Goal: Information Seeking & Learning: Learn about a topic

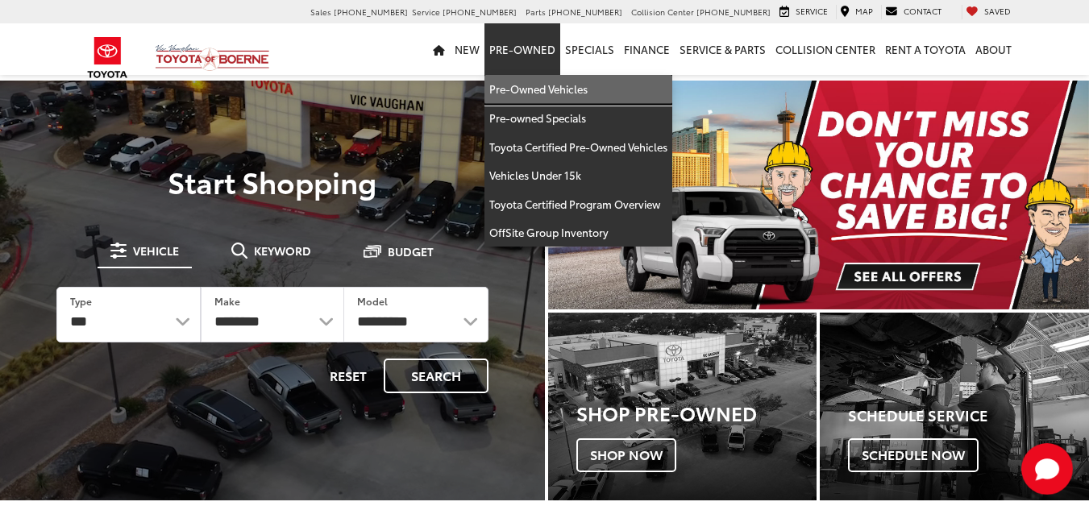
click at [533, 85] on link "Pre-Owned Vehicles" at bounding box center [578, 89] width 188 height 29
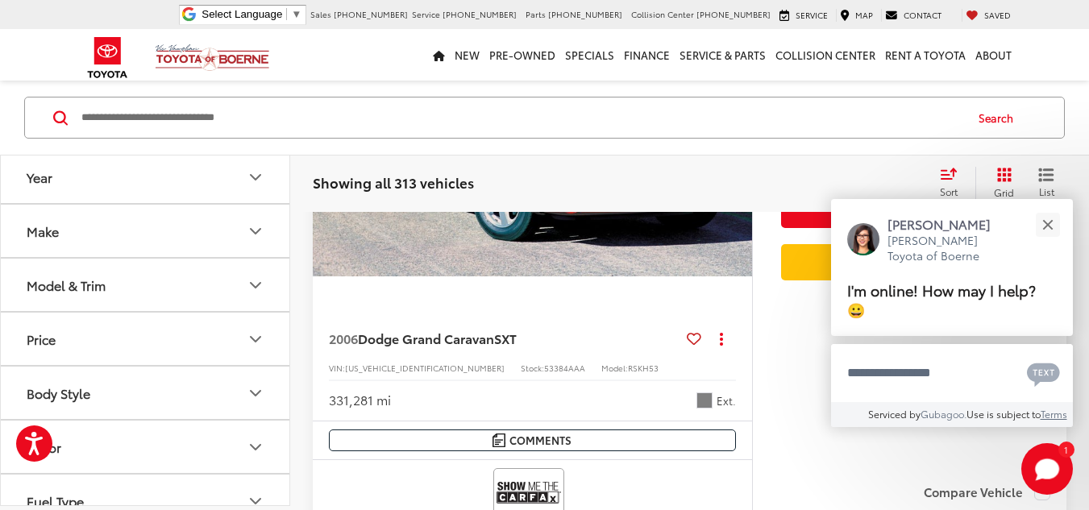
scroll to position [347, 0]
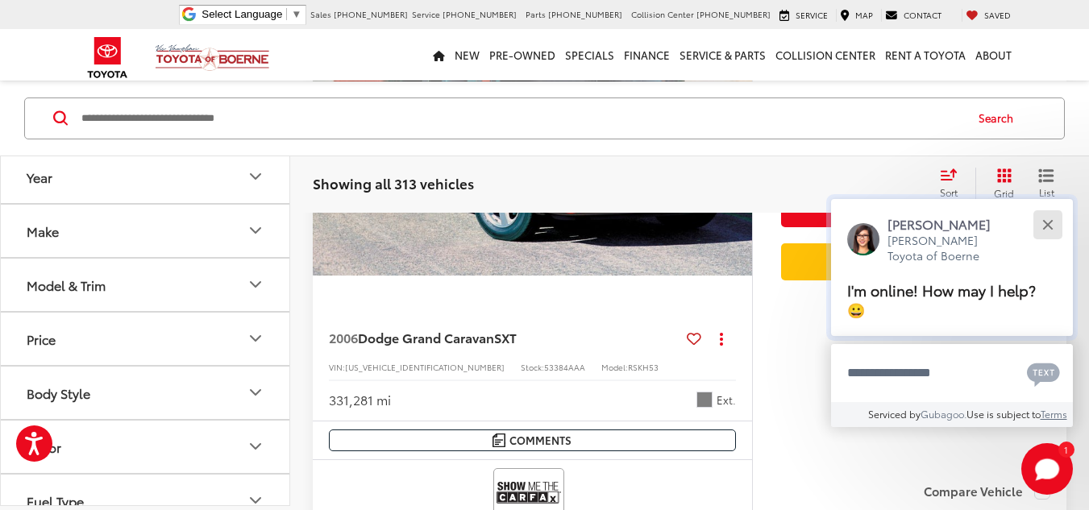
click at [1053, 230] on button "Close" at bounding box center [1047, 224] width 35 height 35
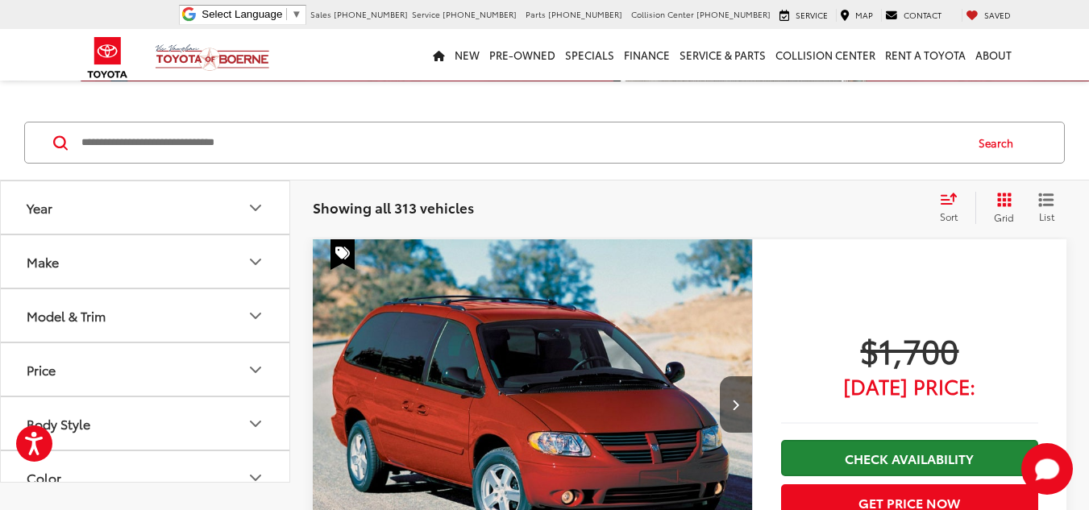
scroll to position [79, 0]
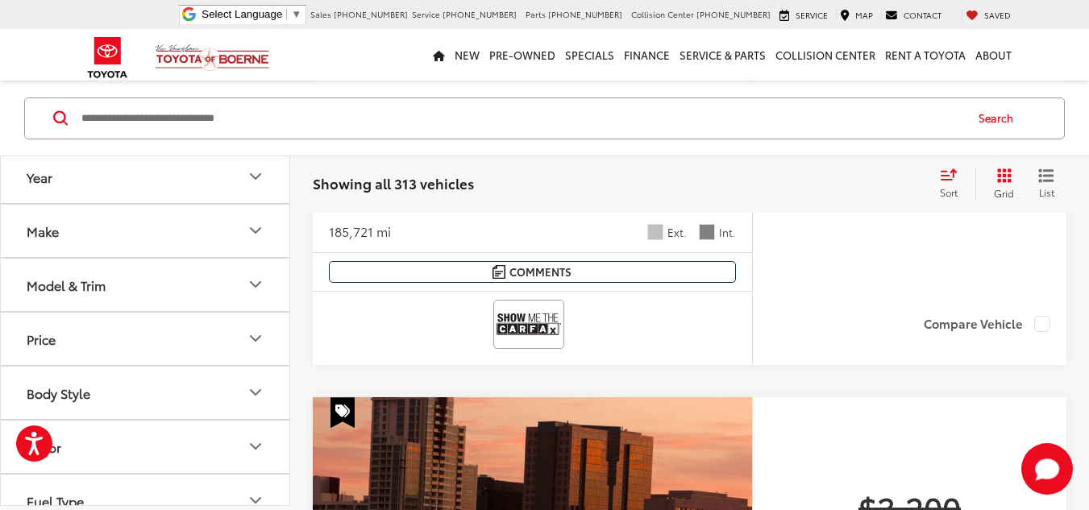
drag, startPoint x: 844, startPoint y: 445, endPoint x: 852, endPoint y: 438, distance: 9.7
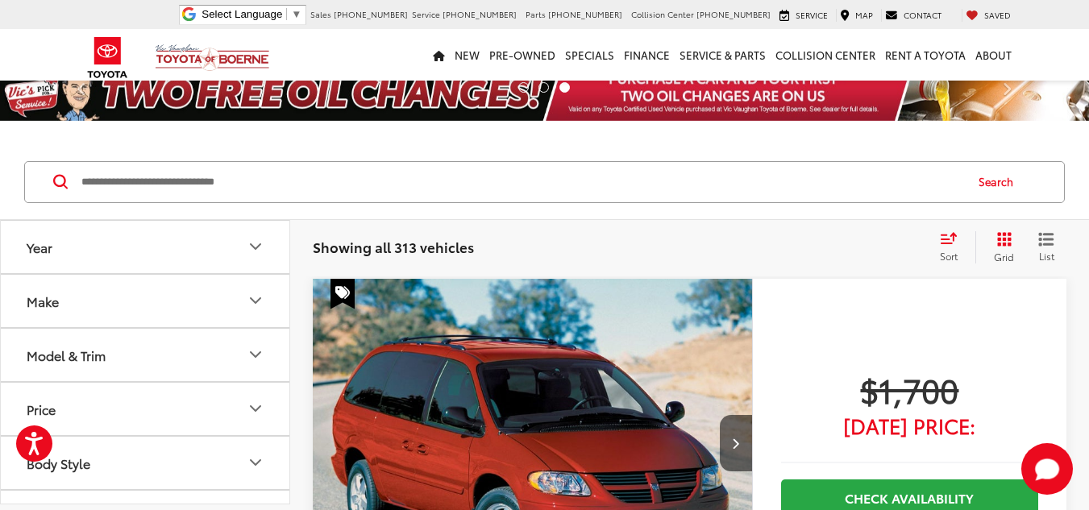
scroll to position [0, 0]
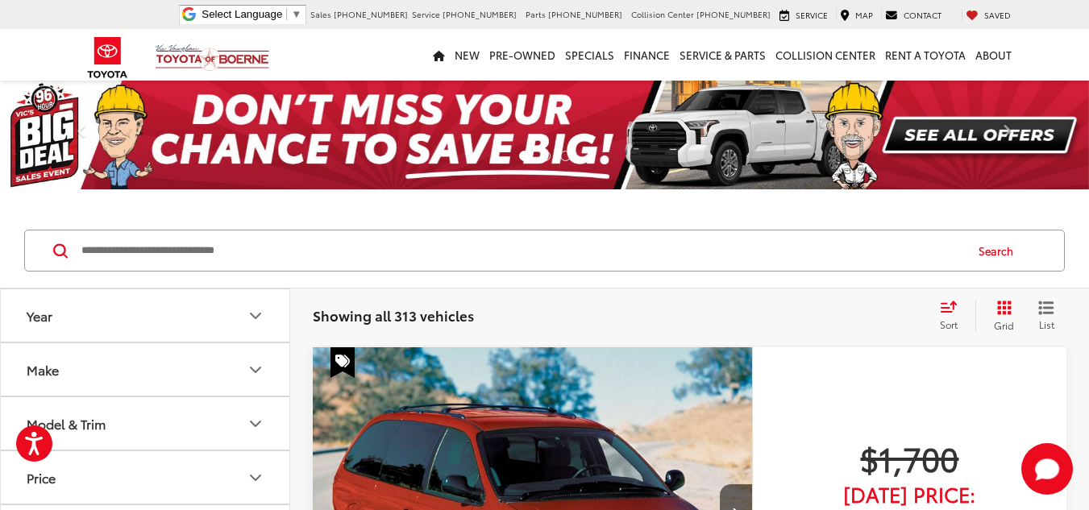
click at [945, 309] on icon "Select sort value" at bounding box center [948, 307] width 18 height 12
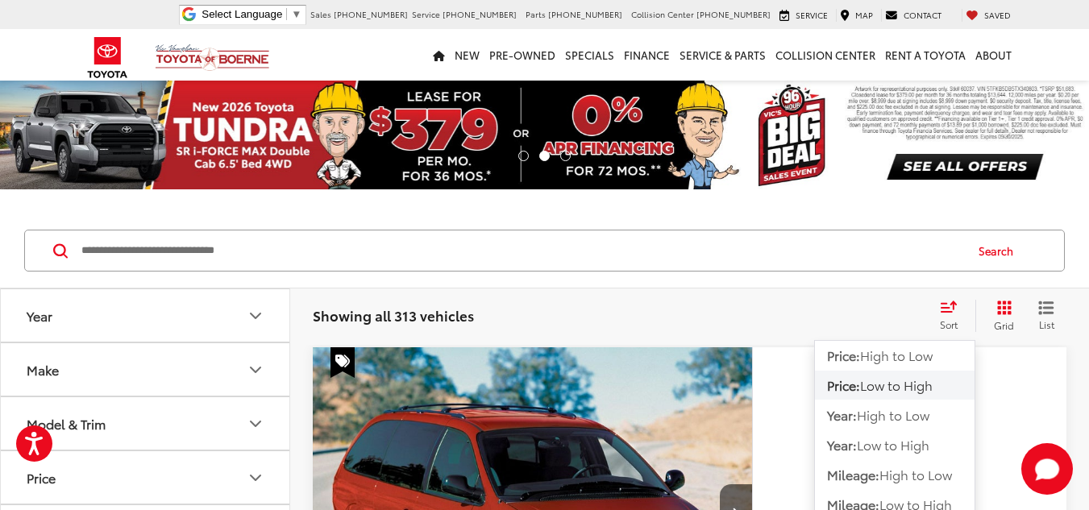
click at [900, 386] on span "Low to High" at bounding box center [896, 384] width 73 height 19
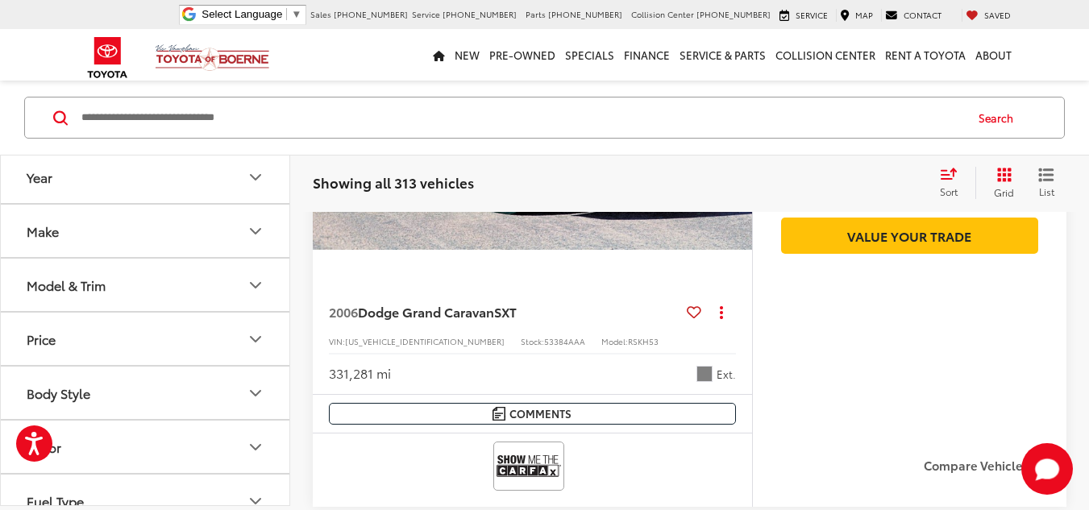
scroll to position [156, 0]
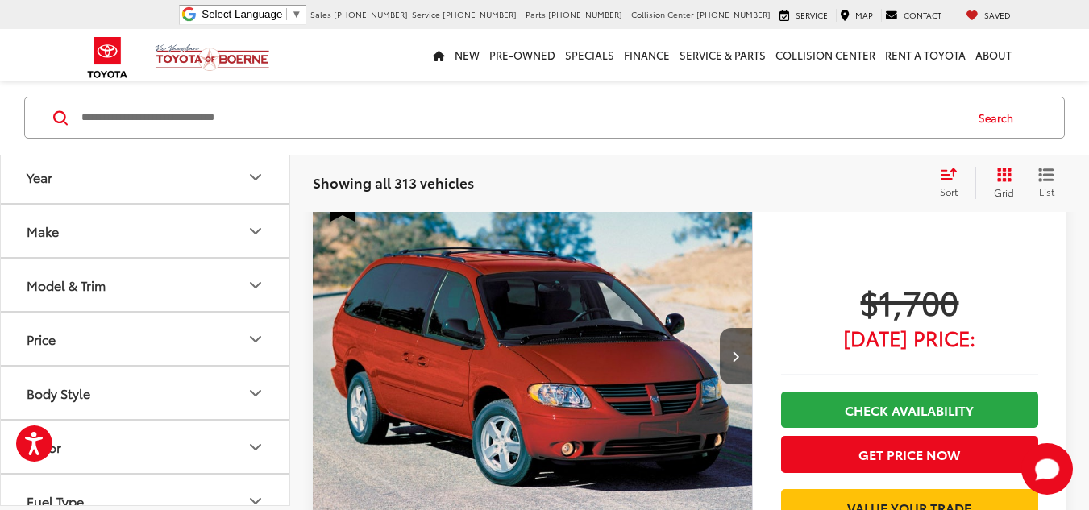
drag, startPoint x: 894, startPoint y: 237, endPoint x: 881, endPoint y: 222, distance: 19.9
click at [882, 225] on div "$1,700 Today's Price: Check Availability Get Price Now Value Your Trade" at bounding box center [909, 454] width 314 height 526
click at [834, 267] on div "$1,700 Today's Price: Check Availability Get Price Now Value Your Trade" at bounding box center [909, 454] width 314 height 526
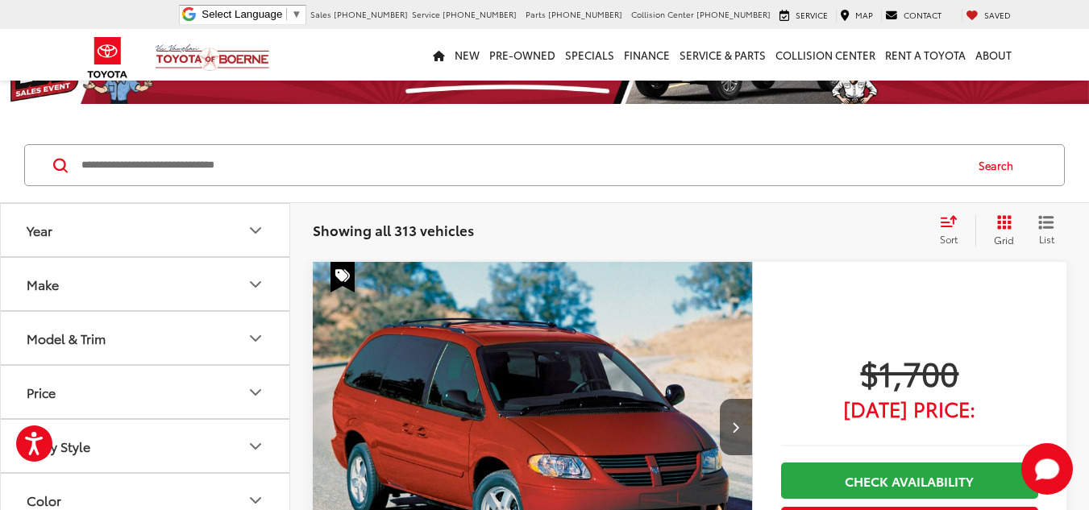
scroll to position [0, 0]
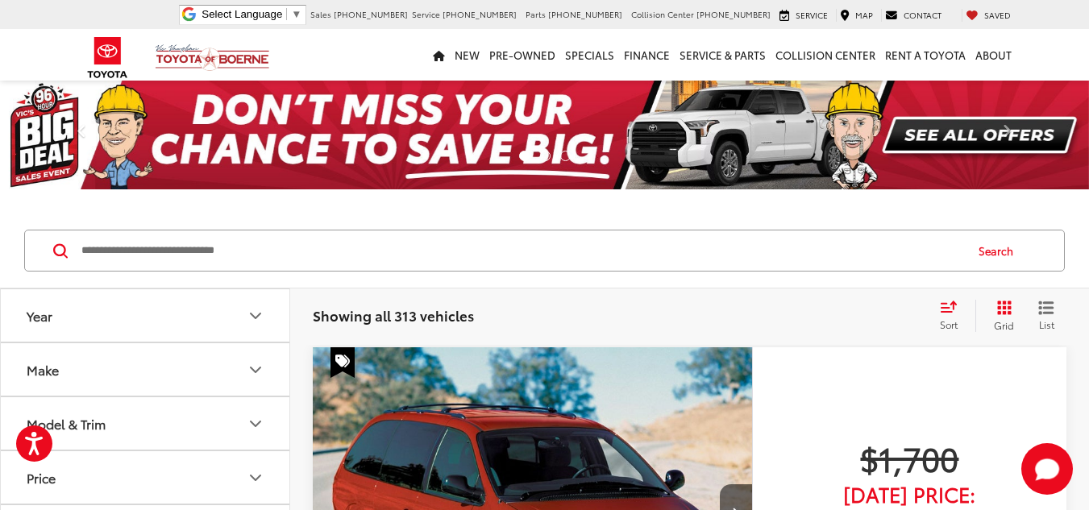
drag, startPoint x: 577, startPoint y: 294, endPoint x: 565, endPoint y: 297, distance: 12.5
click at [571, 297] on div "Showing all 313 vehicles Clear All + 0 test Sort Price: High to Low Price: Low …" at bounding box center [689, 316] width 798 height 58
click at [592, 301] on div "Showing all 313 vehicles Clear All + 0 test Sort Price: High to Low Price: Low …" at bounding box center [689, 316] width 753 height 32
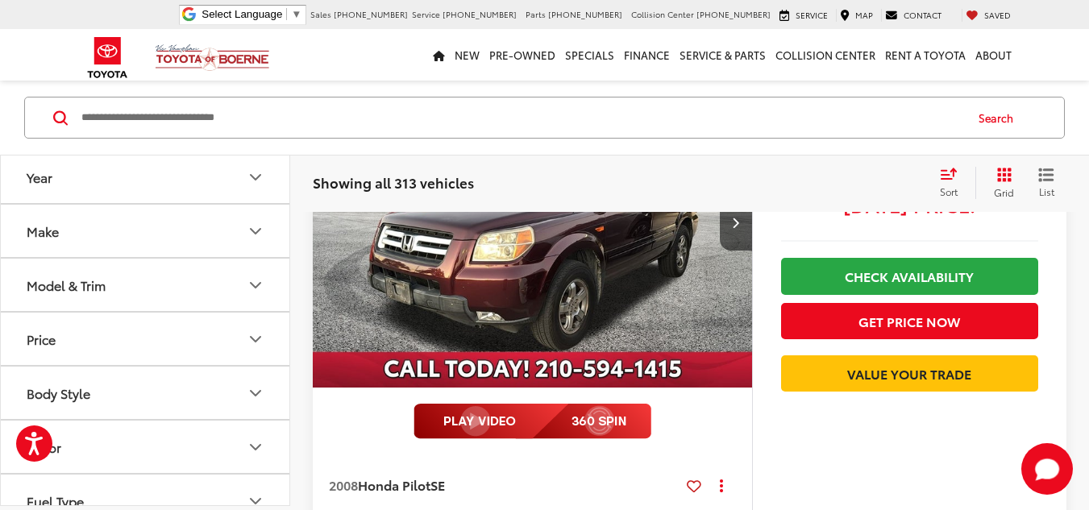
scroll to position [4109, 0]
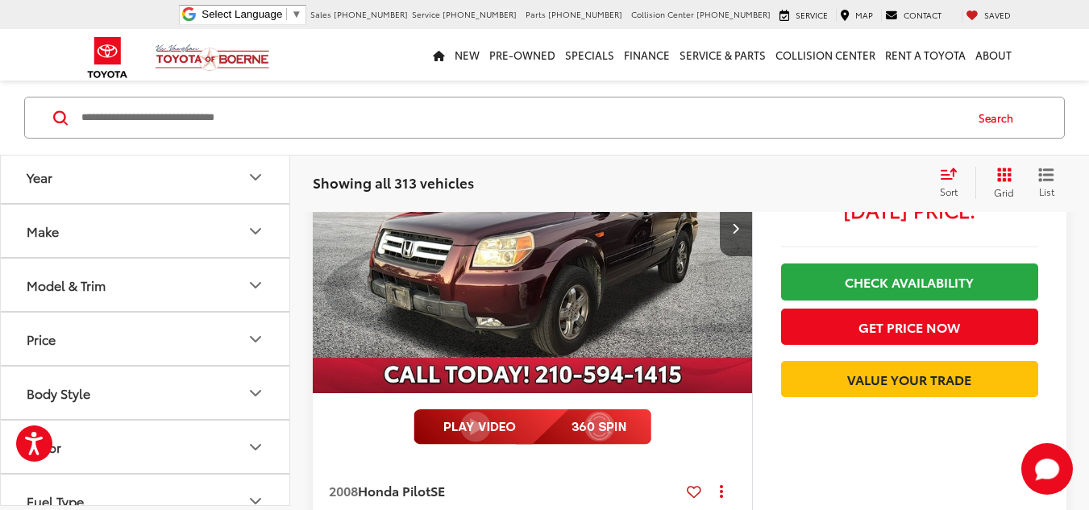
click at [699, 417] on div at bounding box center [532, 426] width 415 height 35
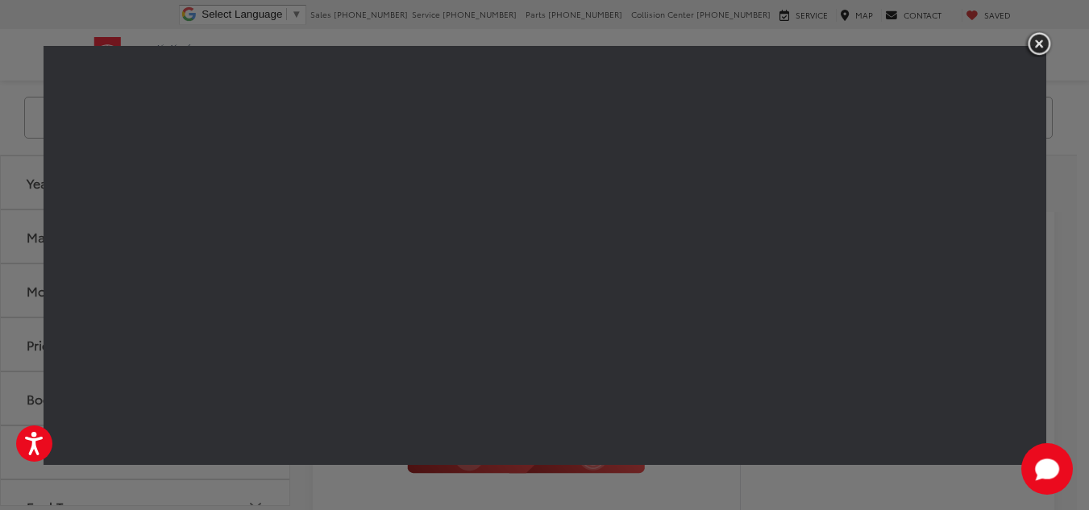
scroll to position [3948, 0]
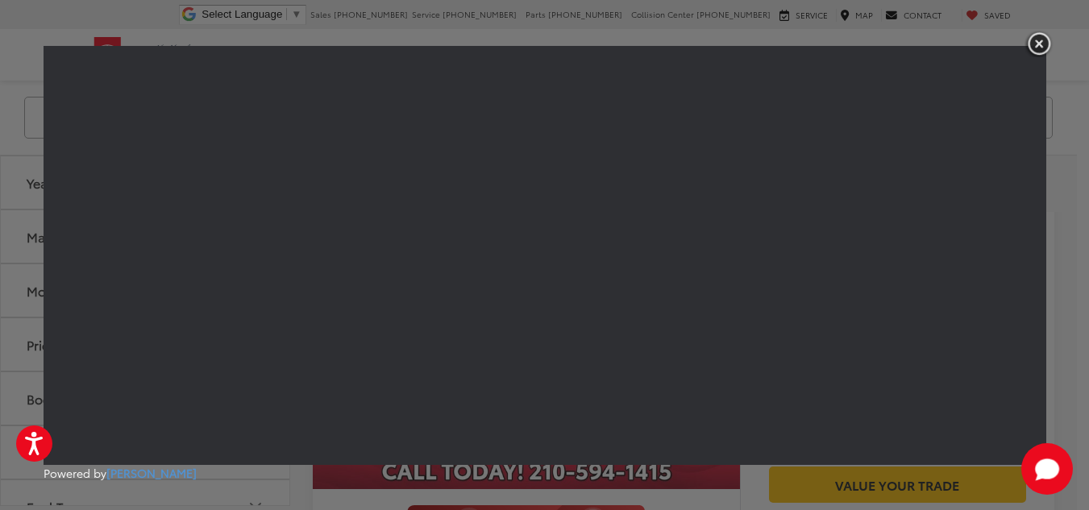
click at [1042, 38] on img "button" at bounding box center [1038, 44] width 29 height 27
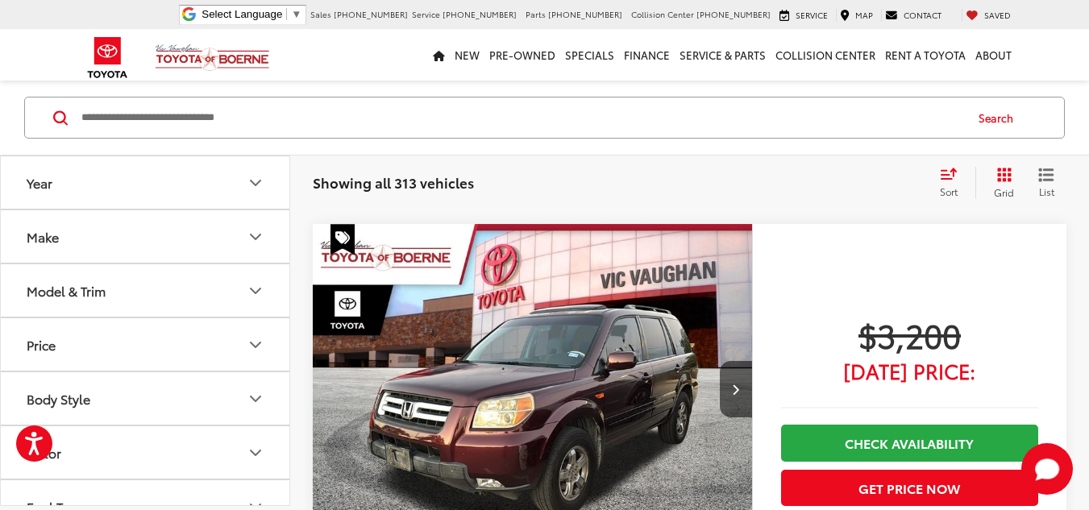
scroll to position [3947, 0]
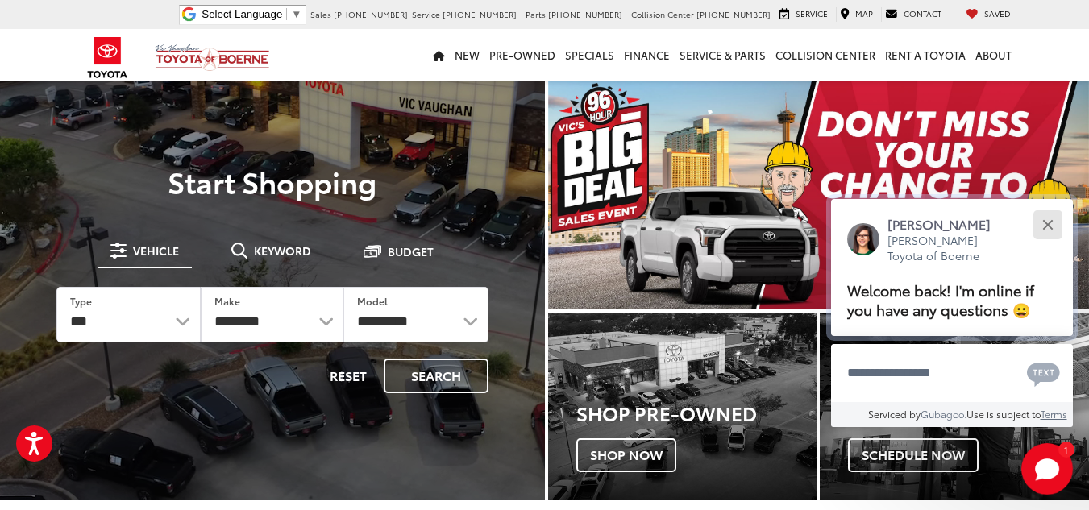
click at [1051, 224] on button "Close" at bounding box center [1047, 224] width 35 height 35
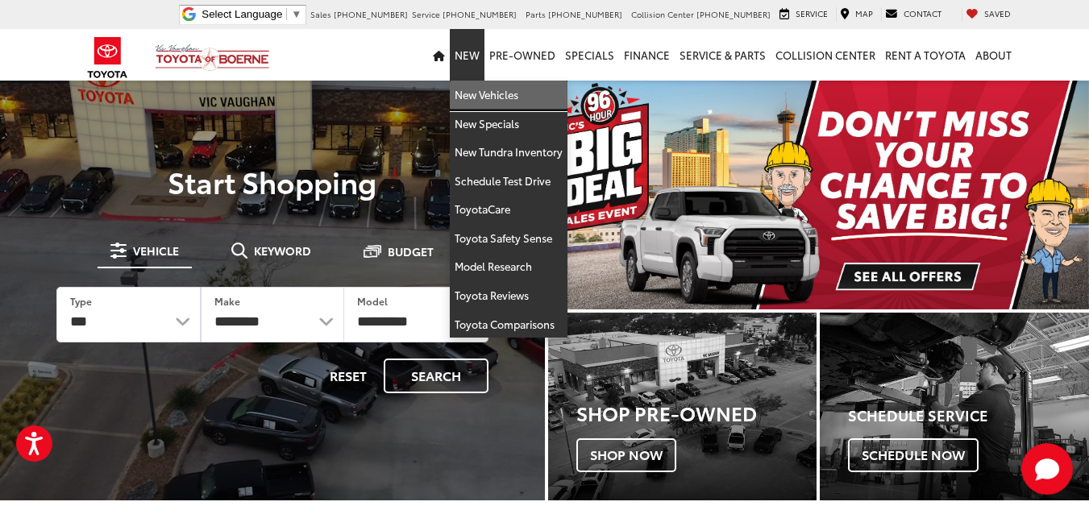
click at [470, 98] on link "New Vehicles" at bounding box center [509, 95] width 118 height 29
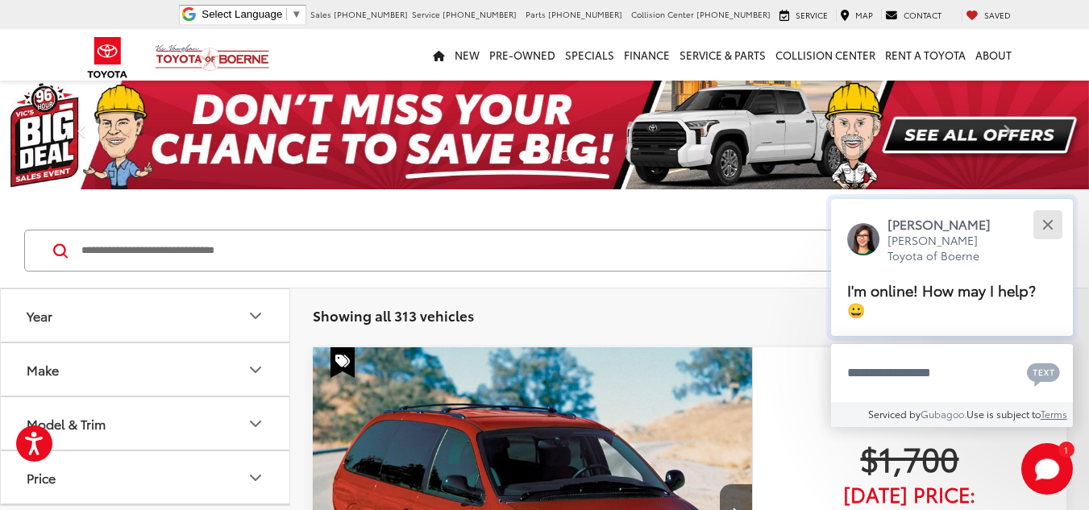
click at [1047, 225] on div "Close" at bounding box center [1047, 224] width 10 height 10
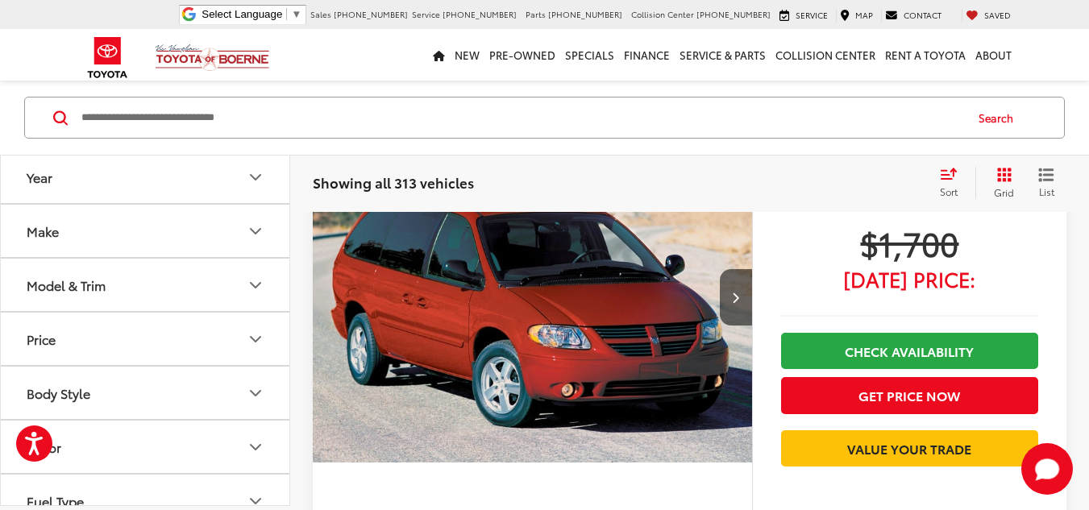
scroll to position [161, 0]
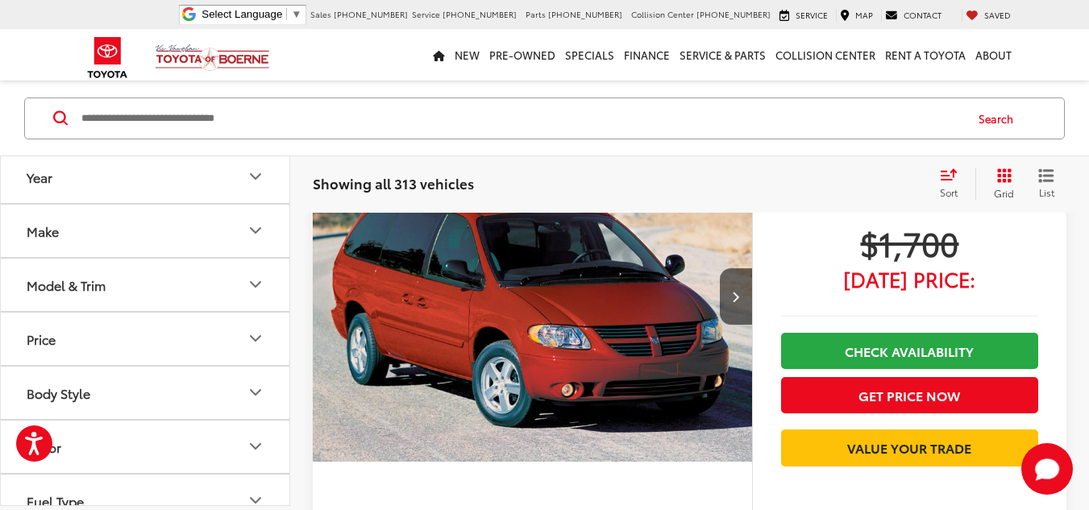
click at [419, 120] on input "Search by Make, Model, or Keyword" at bounding box center [521, 117] width 883 height 39
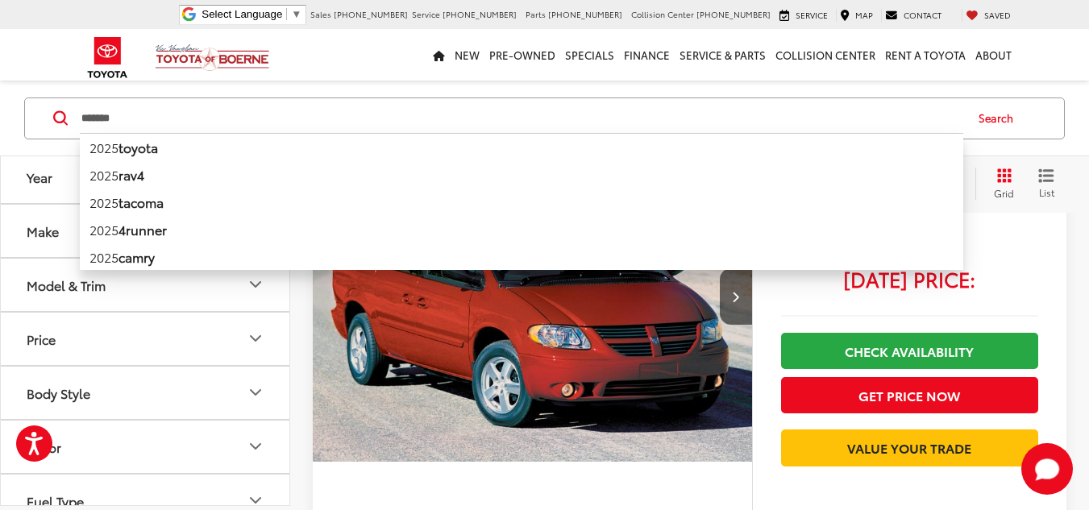
scroll to position [215, 0]
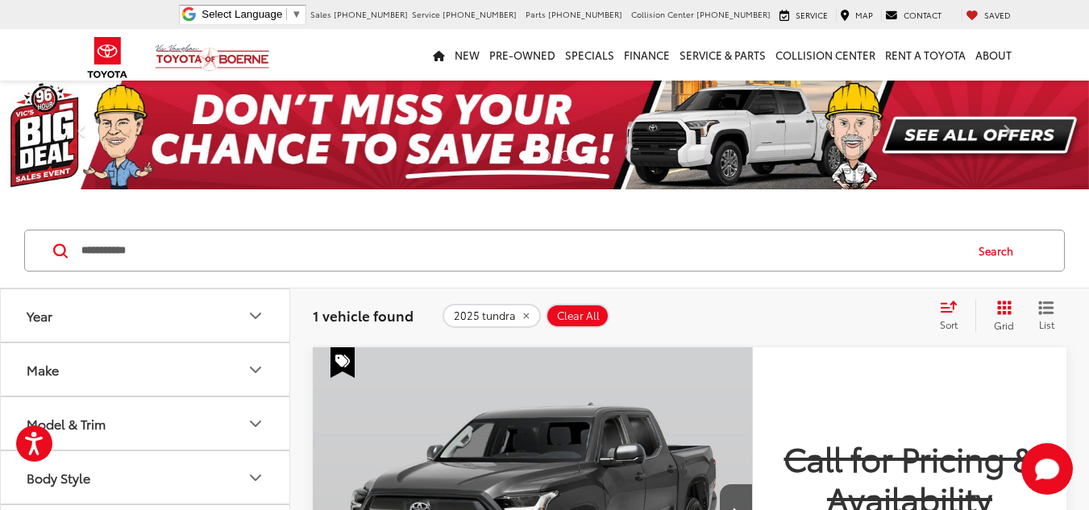
drag, startPoint x: 168, startPoint y: 250, endPoint x: 69, endPoint y: 263, distance: 99.9
click at [69, 263] on div "**********" at bounding box center [544, 251] width 1040 height 42
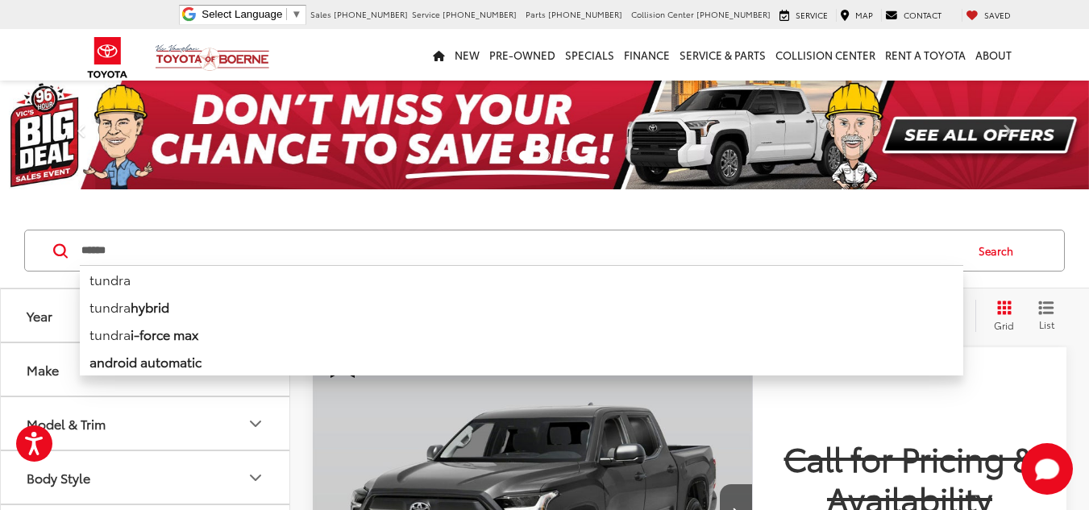
type input "******"
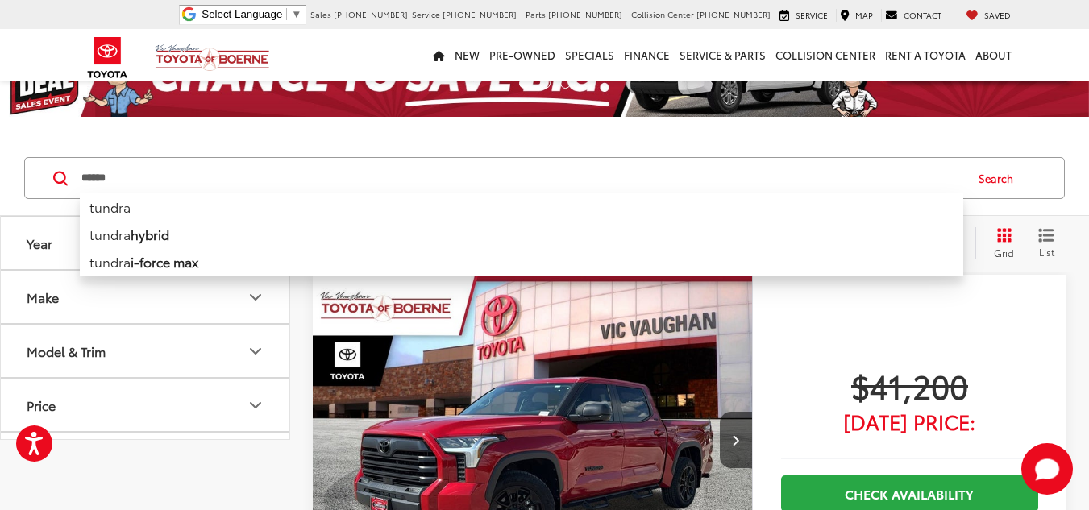
scroll to position [161, 0]
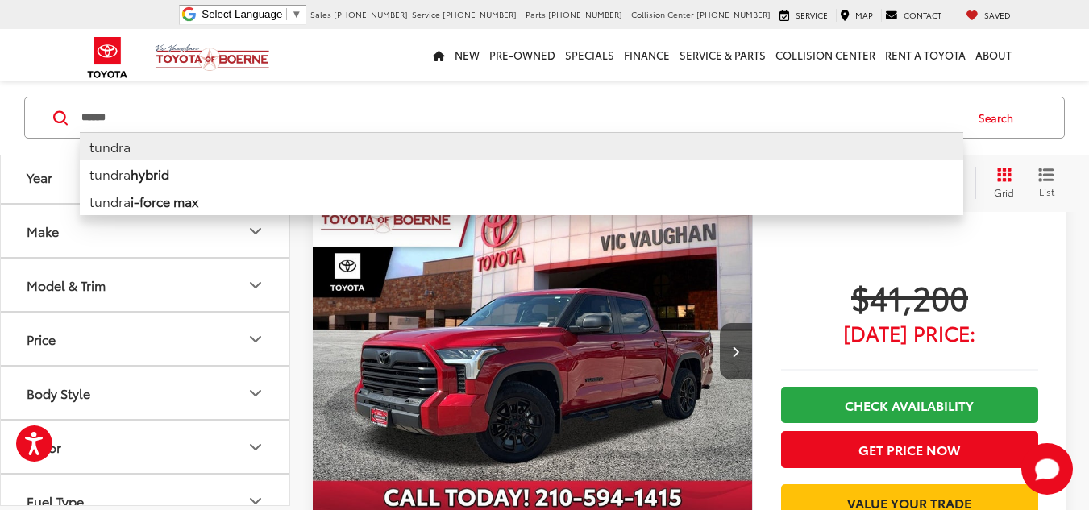
click at [103, 151] on li "tundra" at bounding box center [521, 146] width 883 height 28
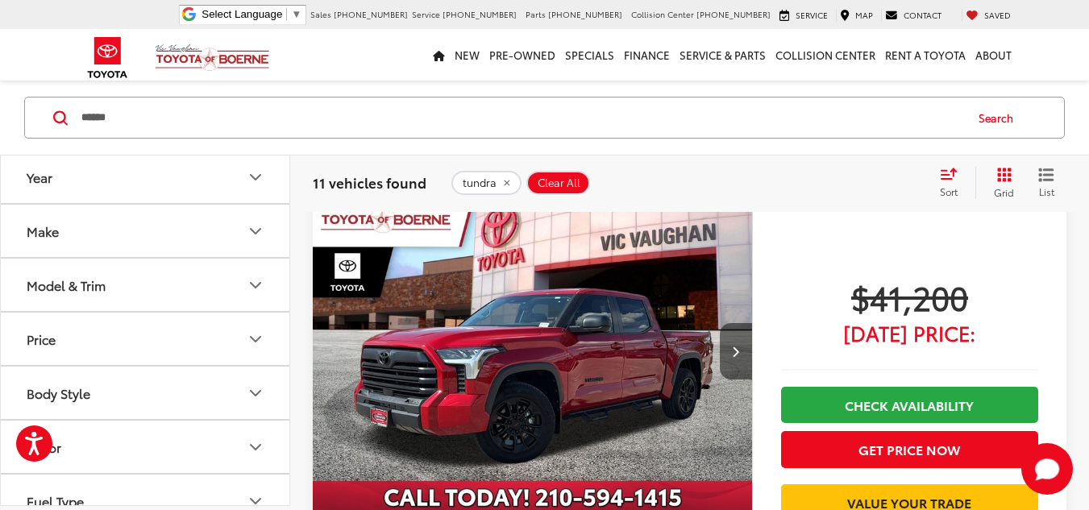
click at [735, 351] on icon "Next image" at bounding box center [735, 351] width 7 height 11
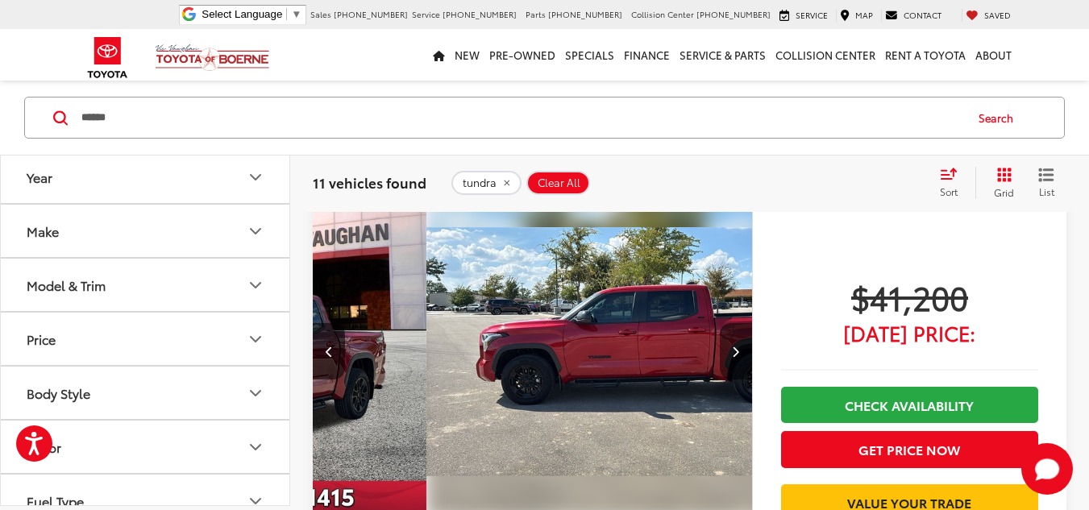
scroll to position [0, 442]
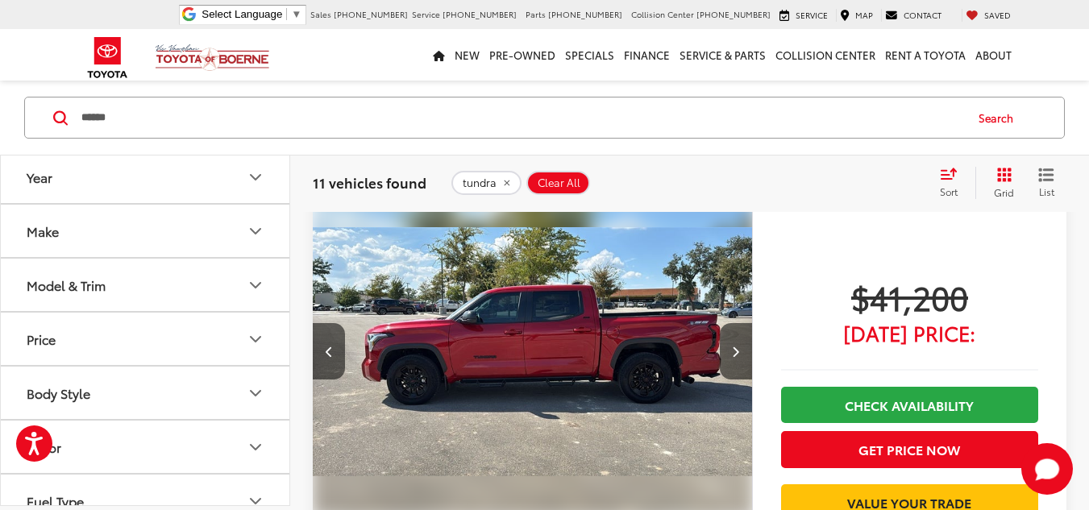
click at [940, 181] on div "Sort" at bounding box center [953, 183] width 44 height 32
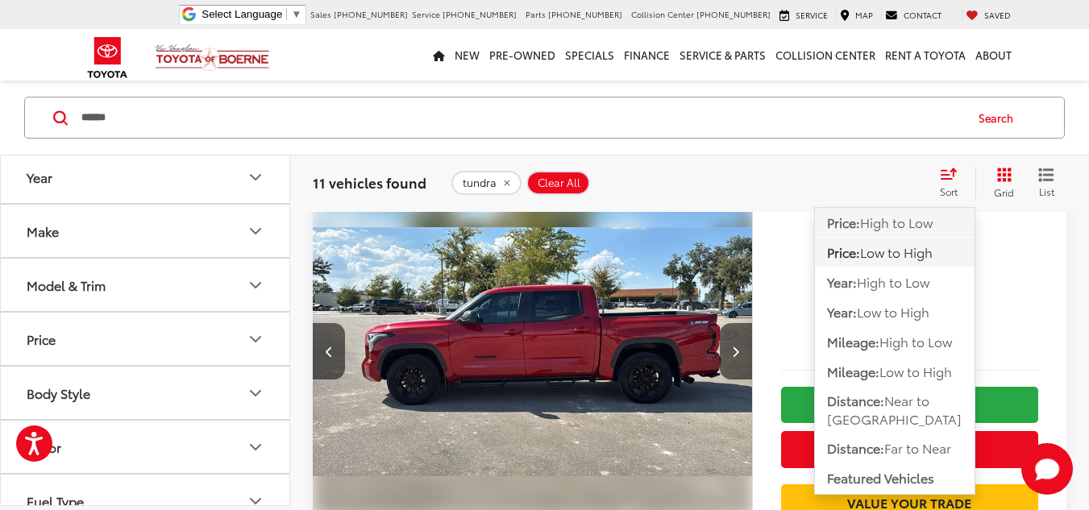
click at [907, 224] on span "High to Low" at bounding box center [896, 222] width 73 height 19
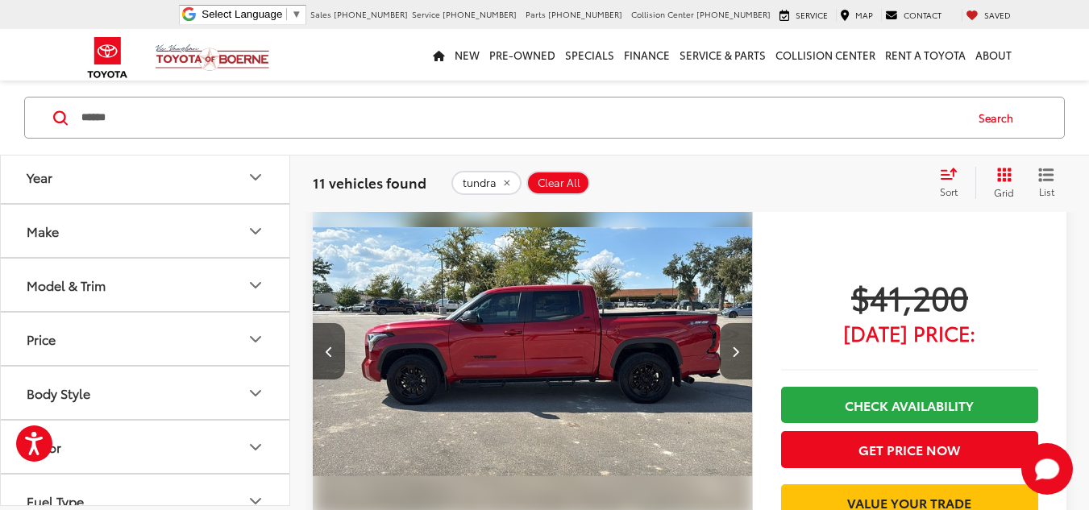
scroll to position [133, 0]
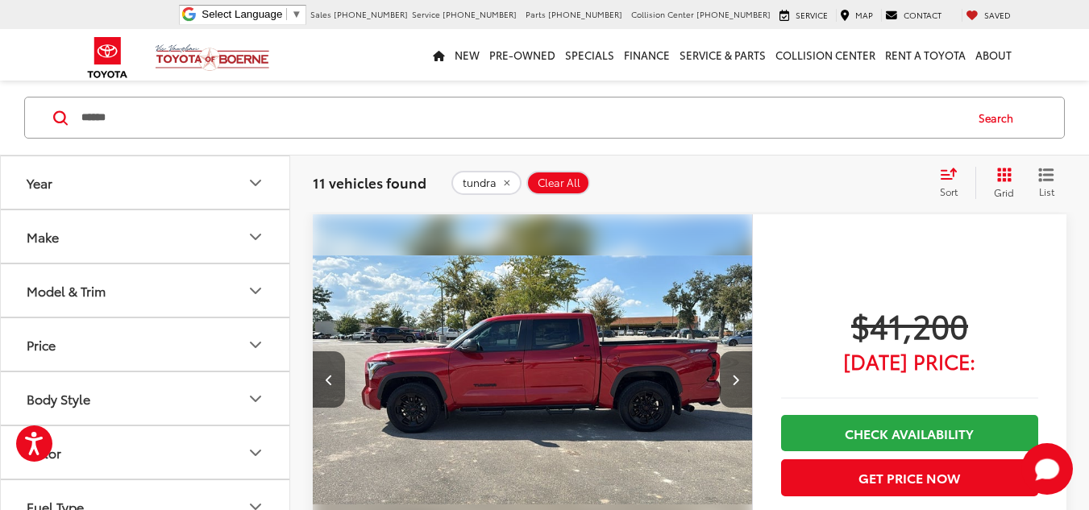
click at [954, 178] on icon "Select sort value" at bounding box center [948, 174] width 18 height 12
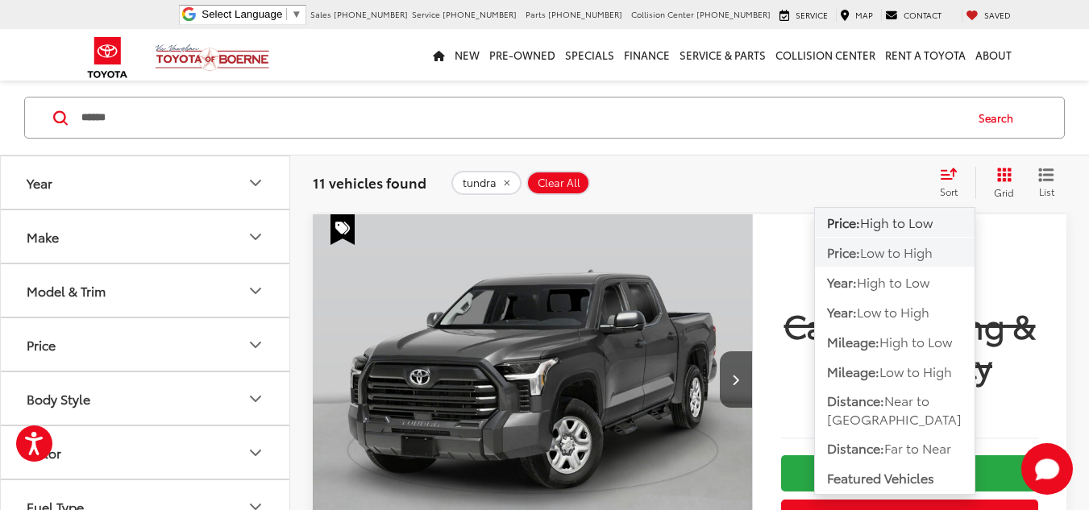
click at [916, 254] on span "Low to High" at bounding box center [896, 252] width 73 height 19
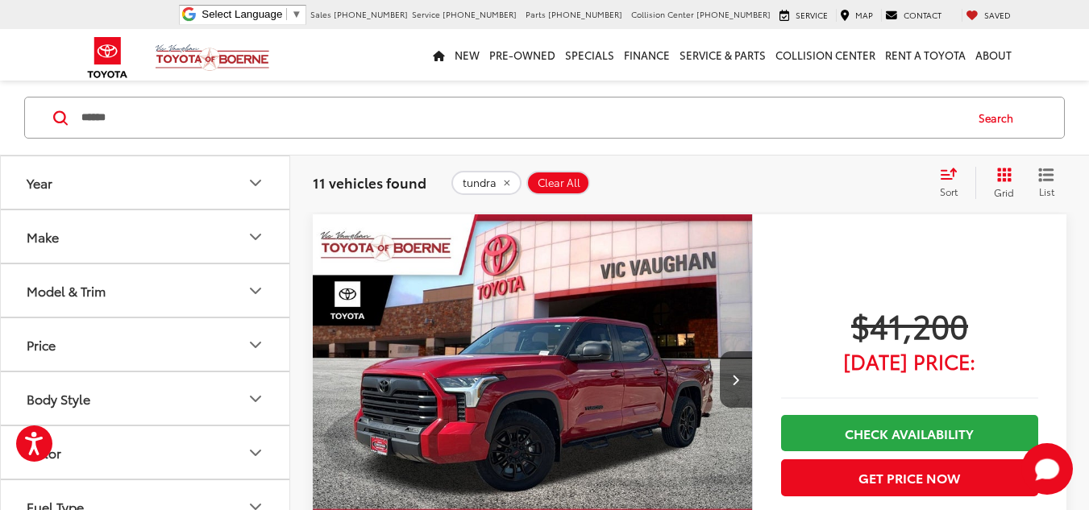
click at [958, 181] on div "Sort" at bounding box center [953, 183] width 44 height 32
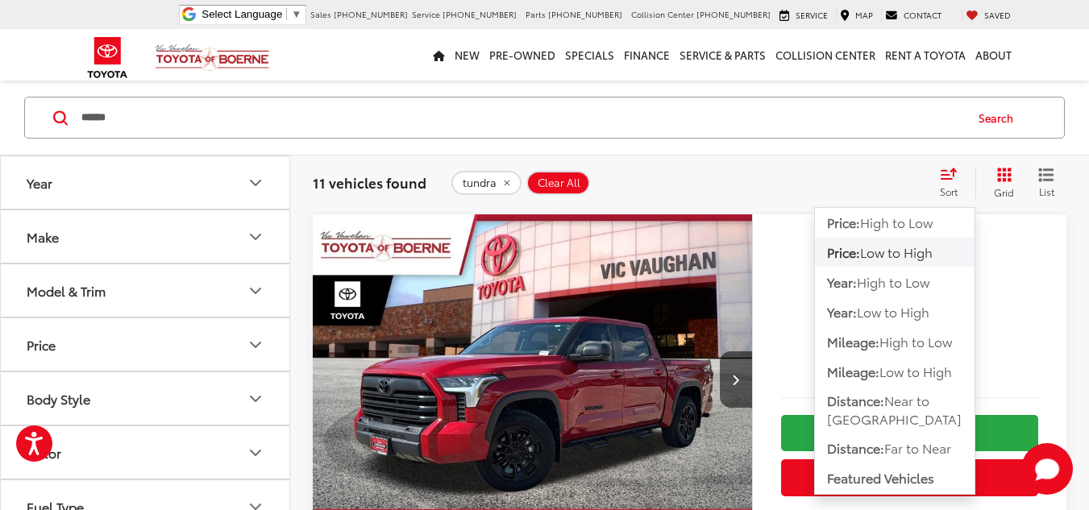
click at [919, 255] on span "Low to High" at bounding box center [896, 252] width 73 height 19
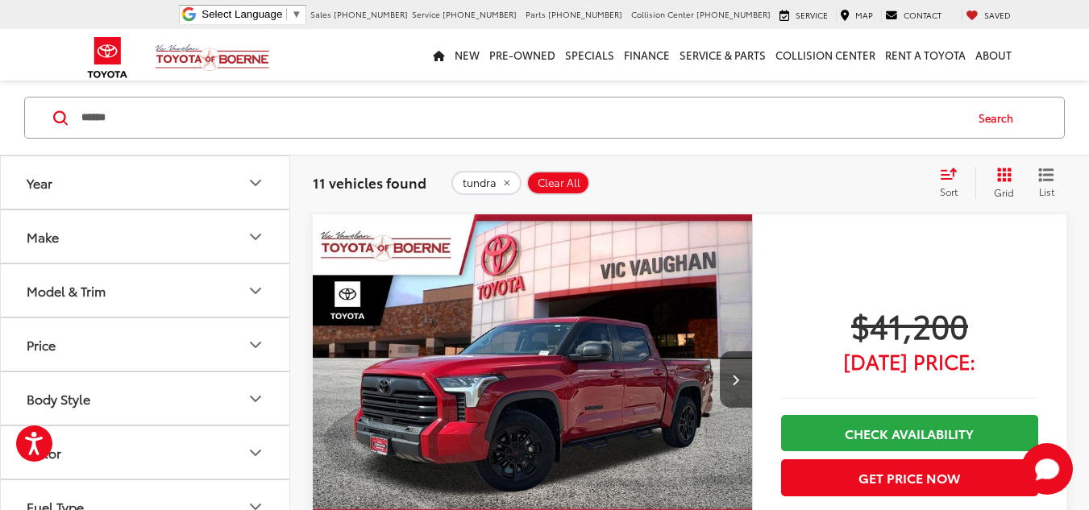
click at [501, 185] on icon "remove tundra" at bounding box center [506, 183] width 10 height 10
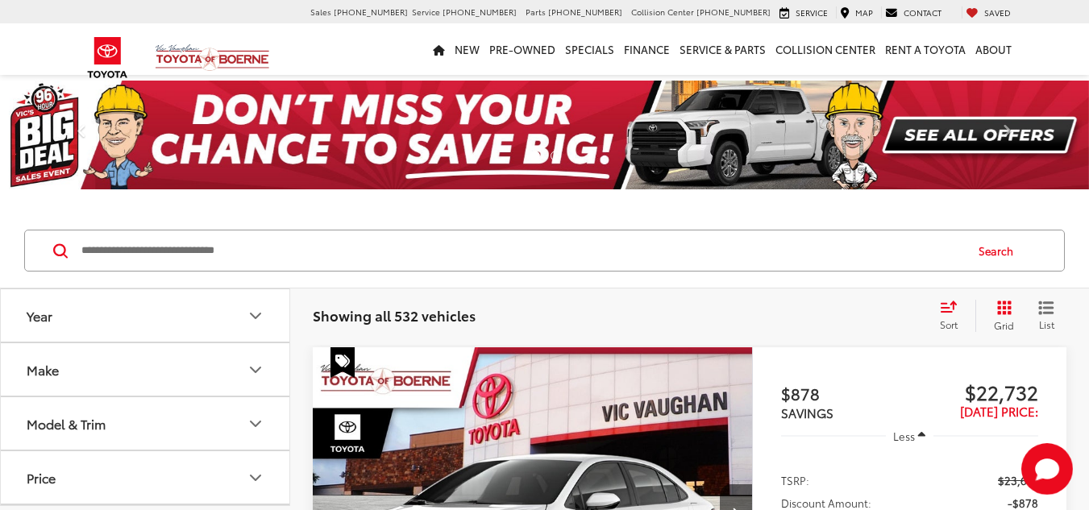
click at [408, 251] on input "Search by Make, Model, or Keyword" at bounding box center [521, 250] width 883 height 39
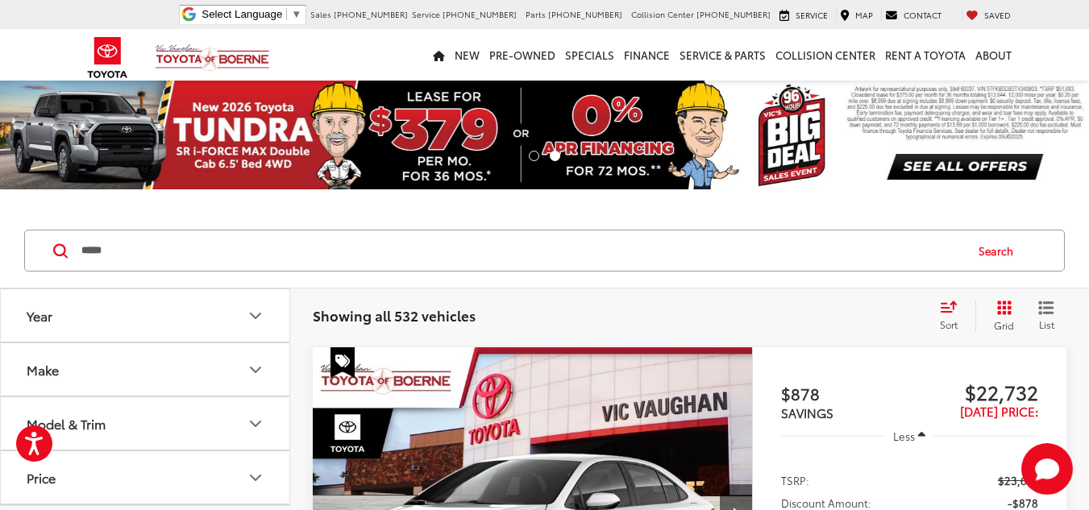
type input "*****"
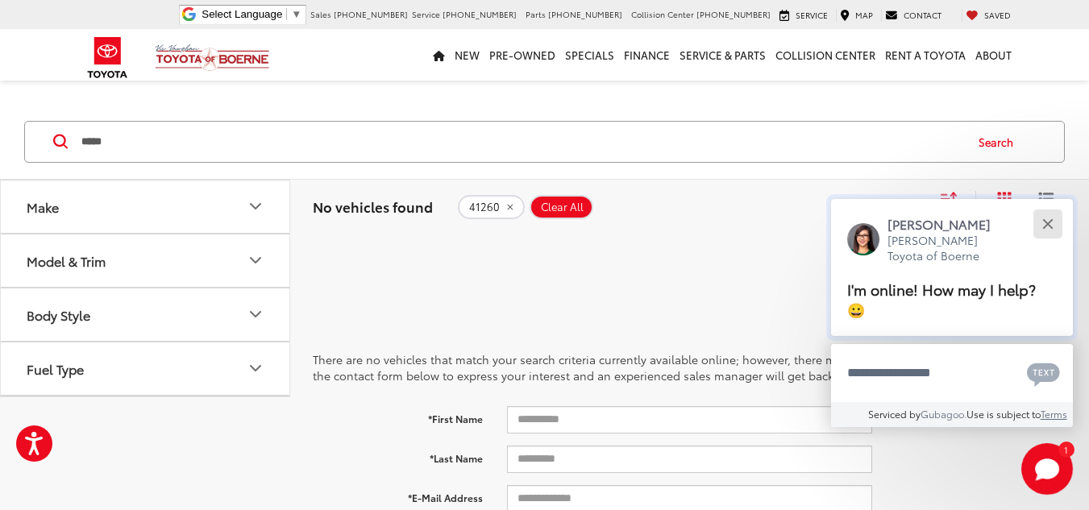
click at [1055, 224] on button "Close" at bounding box center [1047, 224] width 35 height 35
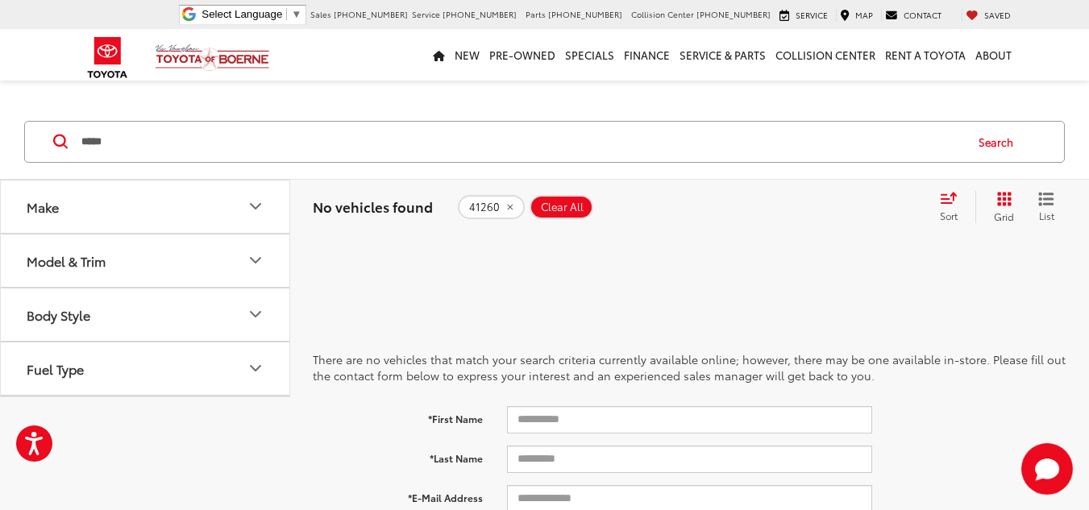
click at [506, 210] on icon "remove 41260" at bounding box center [509, 207] width 10 height 10
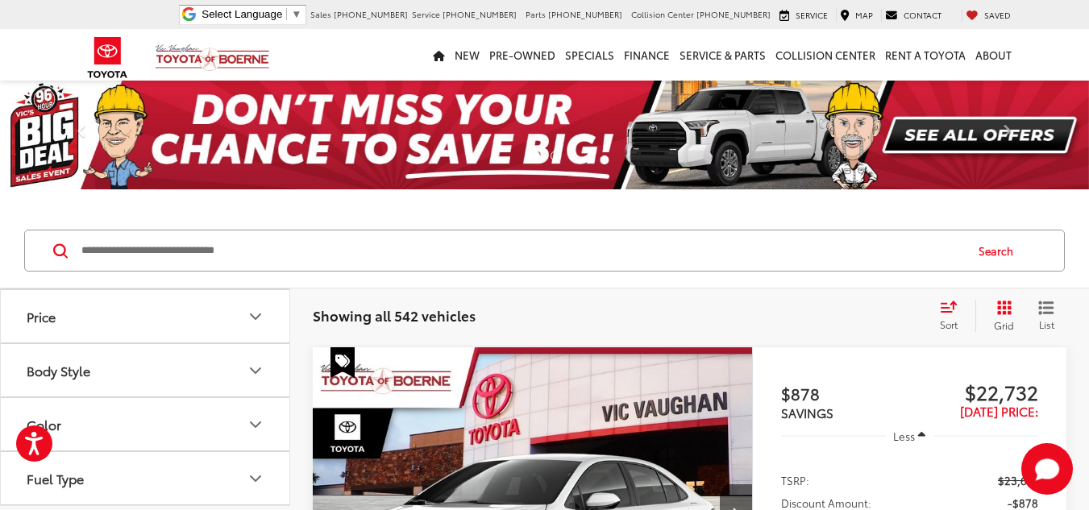
scroll to position [81, 0]
click at [181, 350] on button "Model & Trim" at bounding box center [146, 343] width 290 height 52
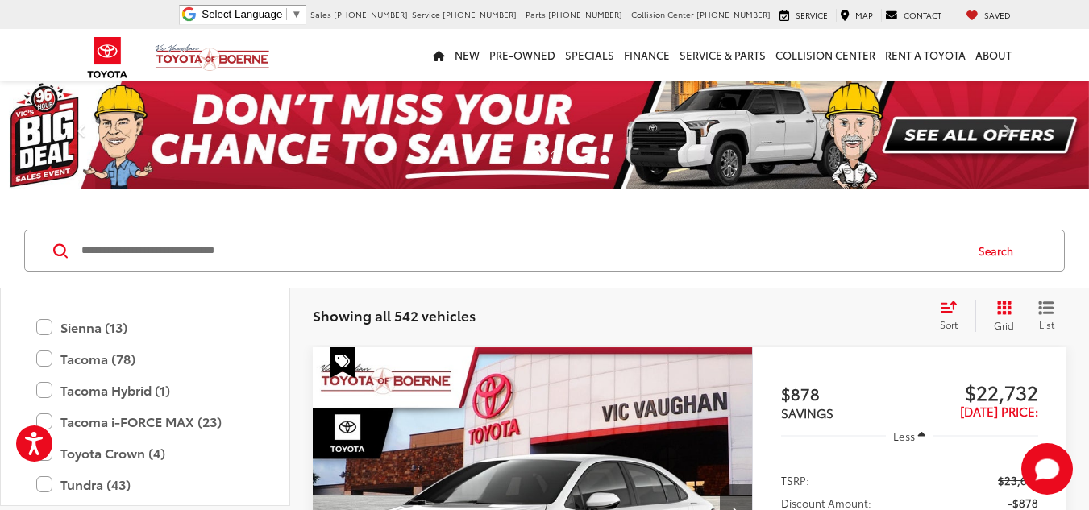
scroll to position [877, 0]
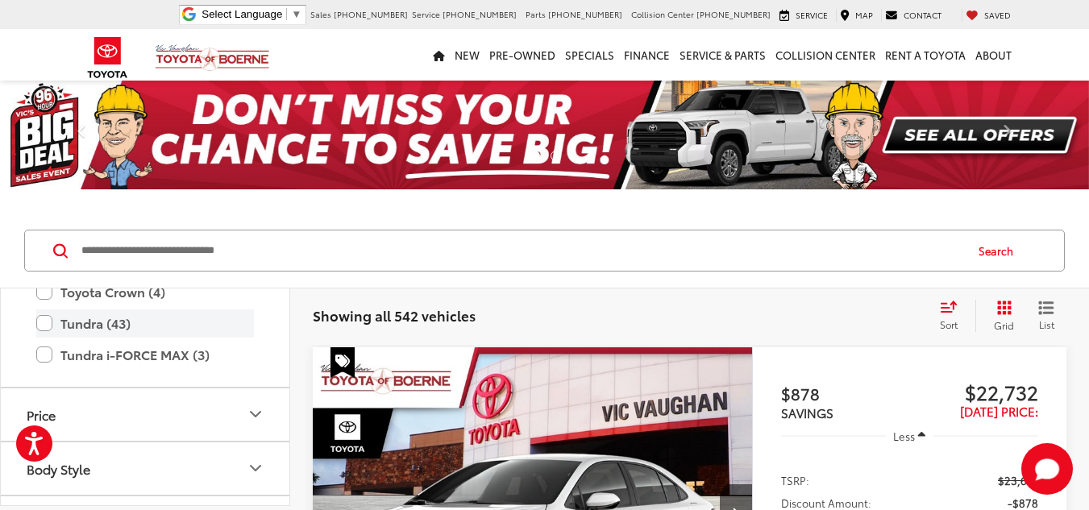
click at [105, 321] on label "Tundra (43)" at bounding box center [145, 323] width 218 height 28
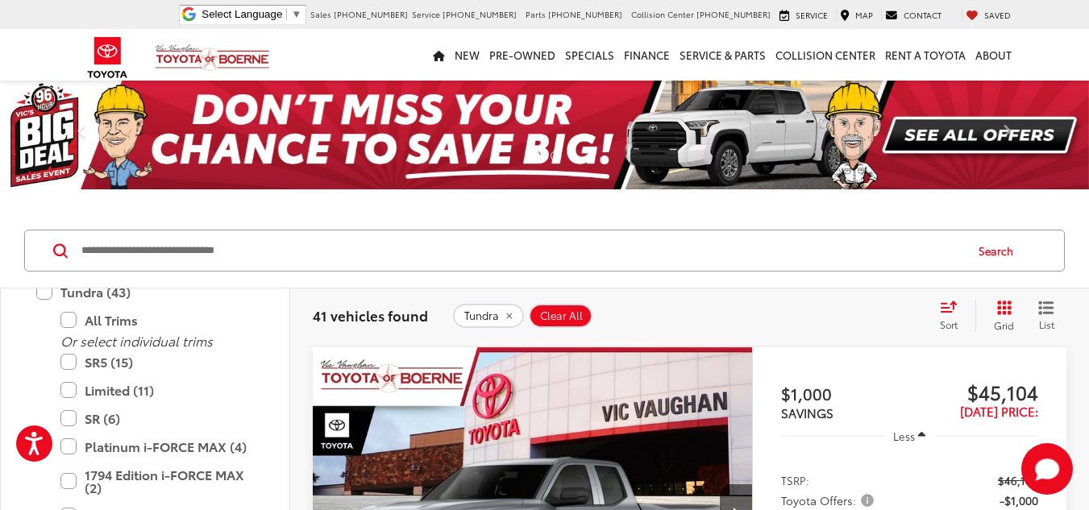
click at [950, 312] on icon "Select sort value" at bounding box center [948, 307] width 15 height 10
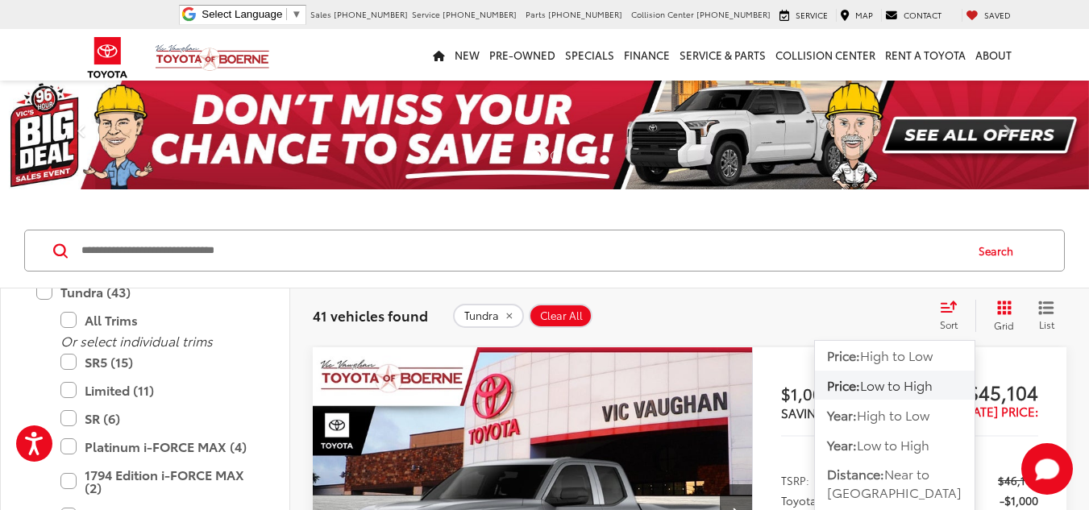
click at [902, 386] on span "Low to High" at bounding box center [896, 384] width 73 height 19
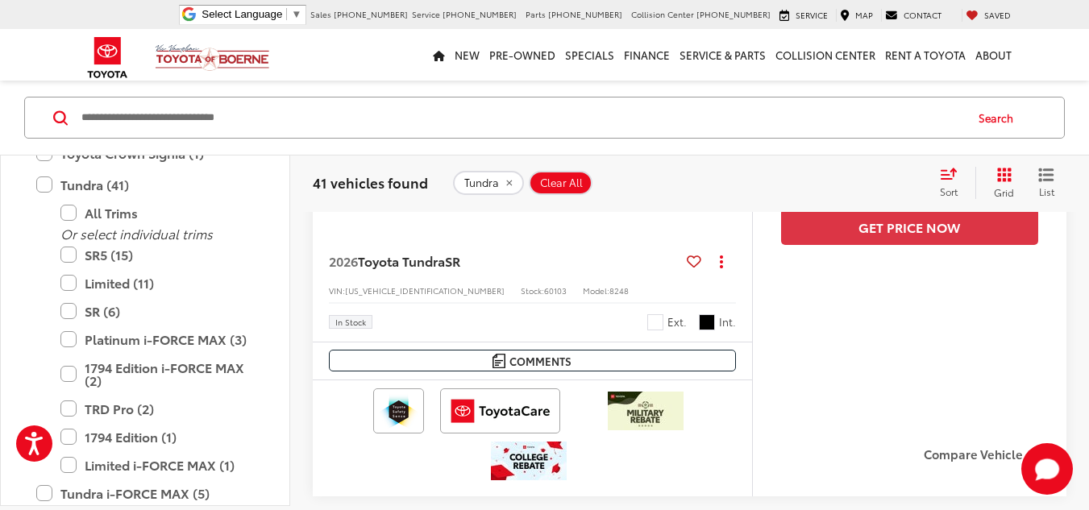
scroll to position [1140, 0]
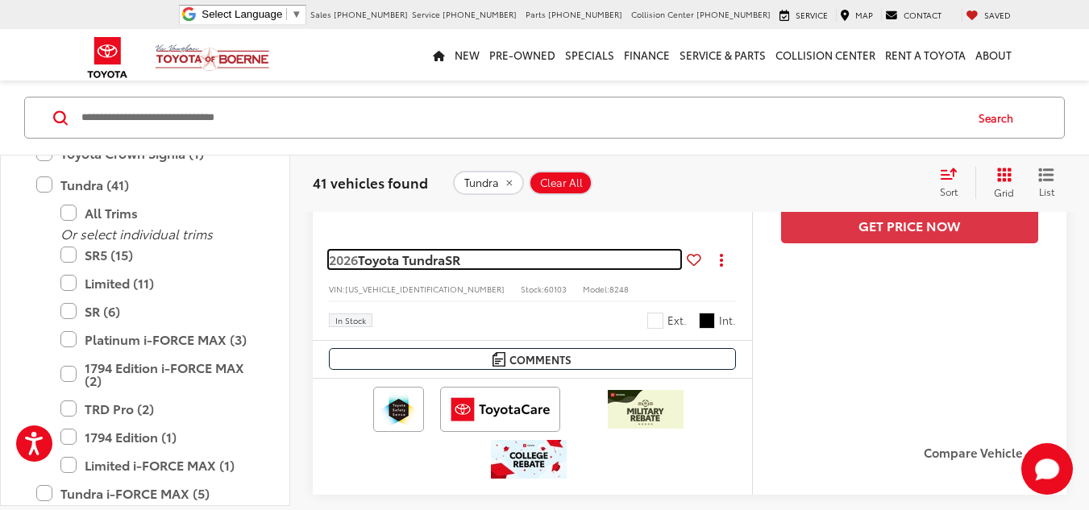
click at [430, 263] on span "Toyota Tundra" at bounding box center [401, 259] width 87 height 19
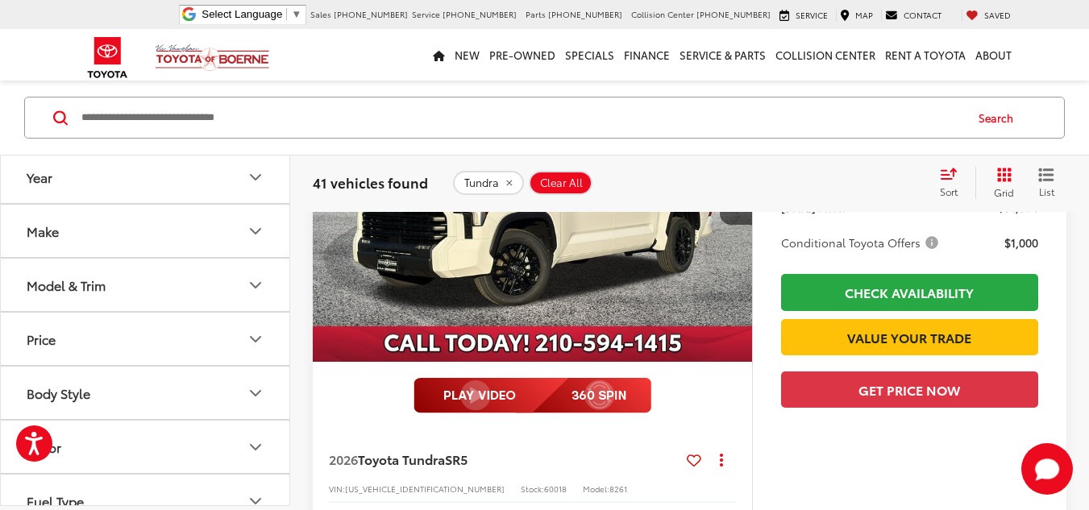
scroll to position [1669, 0]
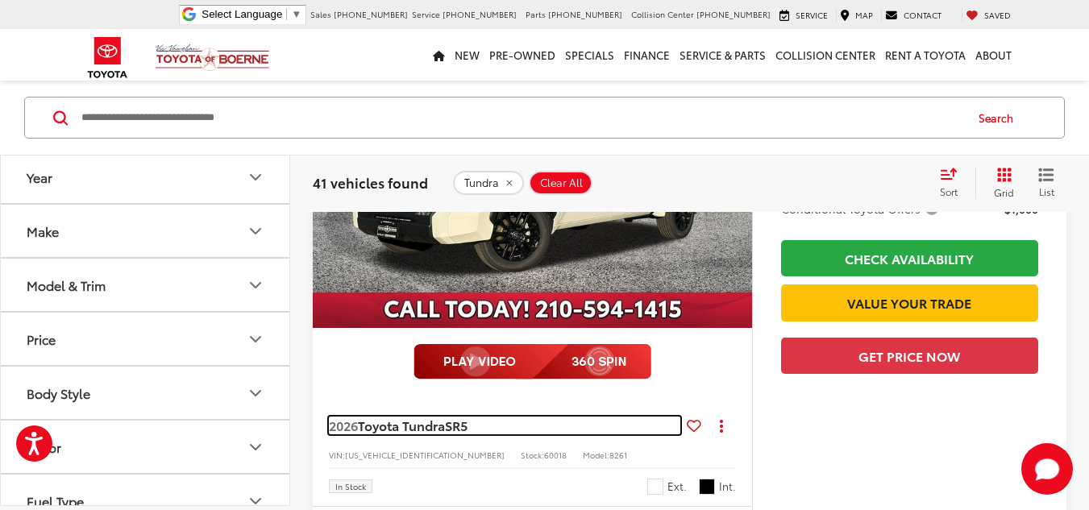
click at [427, 429] on span "Toyota Tundra" at bounding box center [401, 425] width 87 height 19
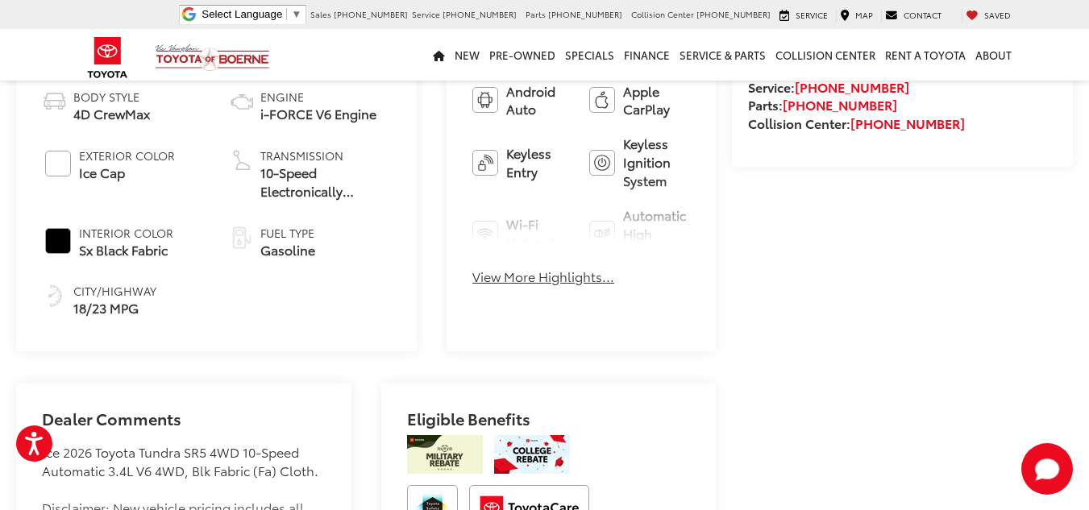
scroll to position [725, 0]
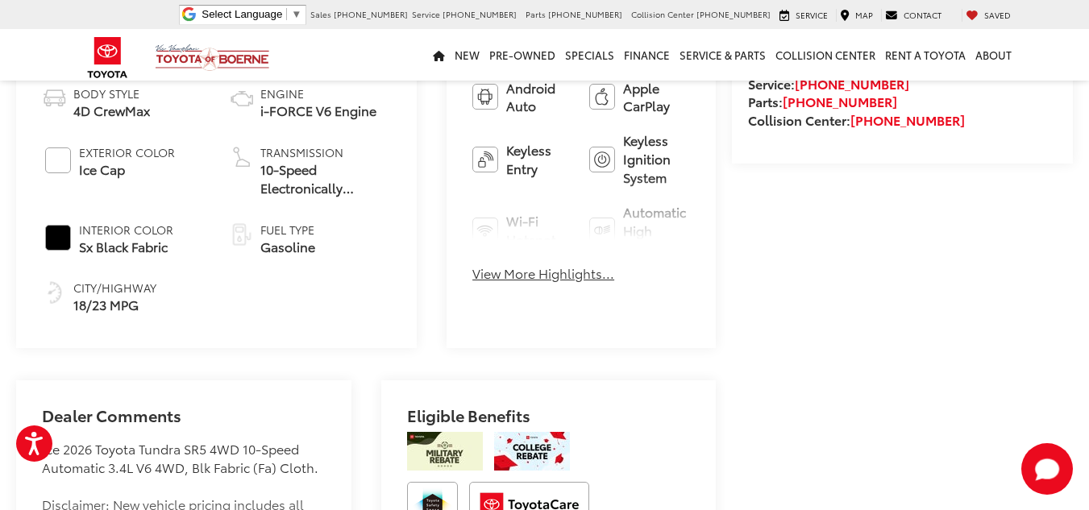
click at [500, 273] on button "View More Highlights..." at bounding box center [543, 273] width 142 height 19
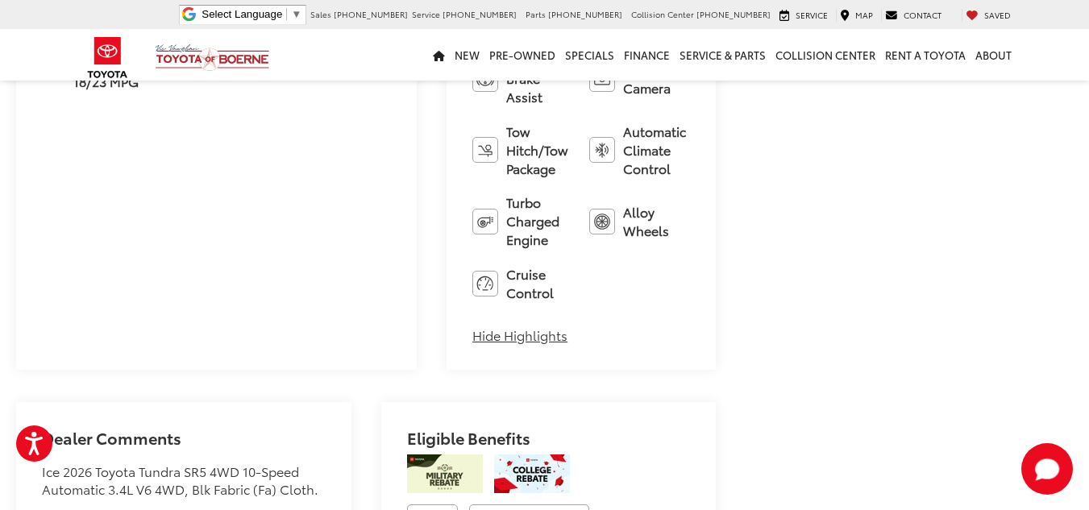
scroll to position [1128, 0]
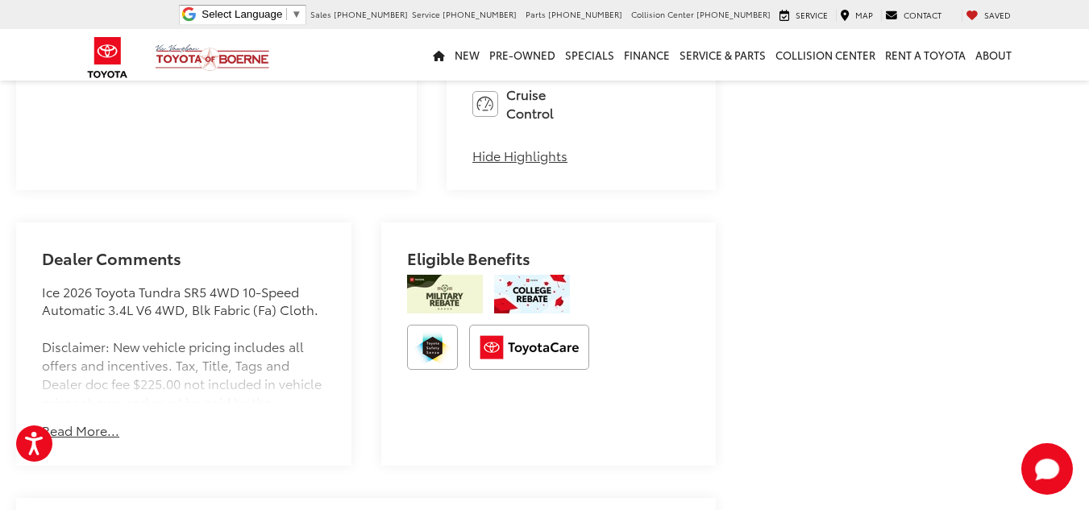
click at [75, 421] on button "Read More..." at bounding box center [80, 430] width 77 height 19
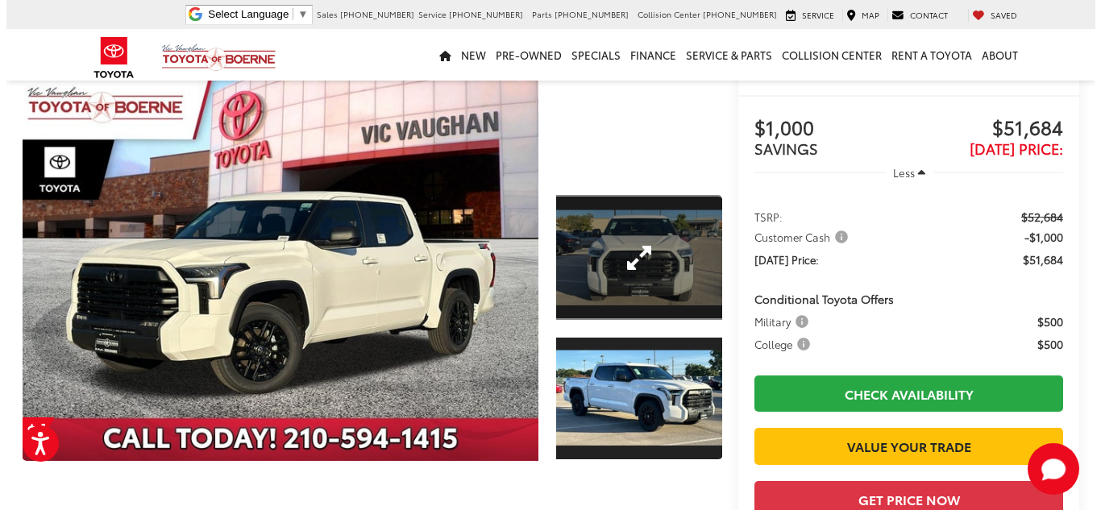
scroll to position [81, 0]
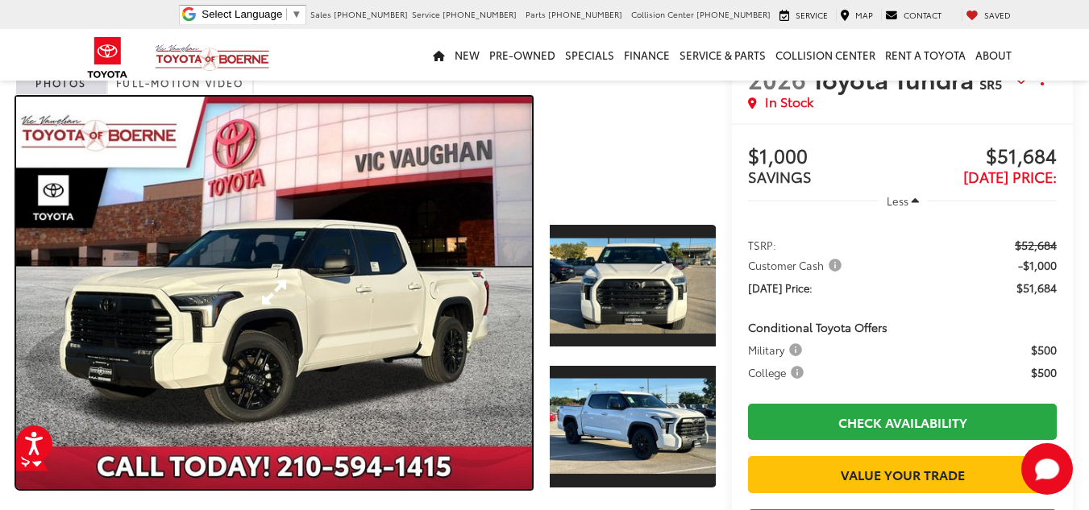
click at [424, 242] on link "Expand Photo 0" at bounding box center [274, 293] width 516 height 392
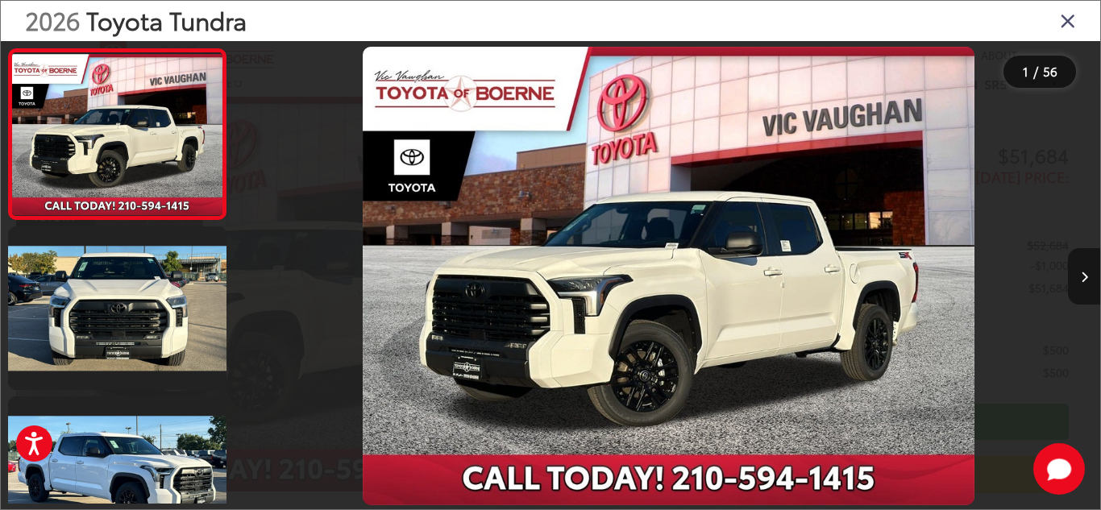
click at [1084, 284] on button "Next image" at bounding box center [1084, 276] width 32 height 56
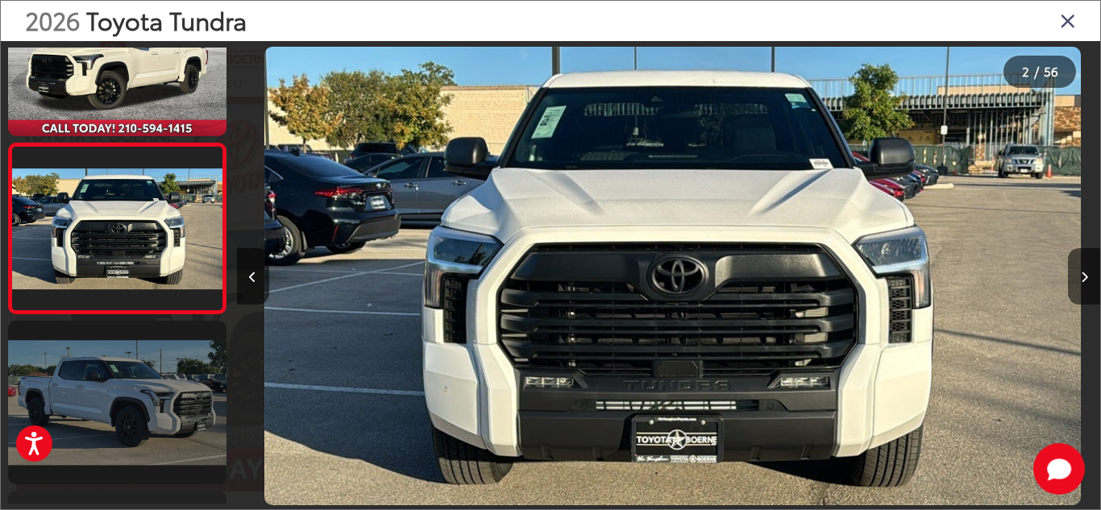
scroll to position [0, 863]
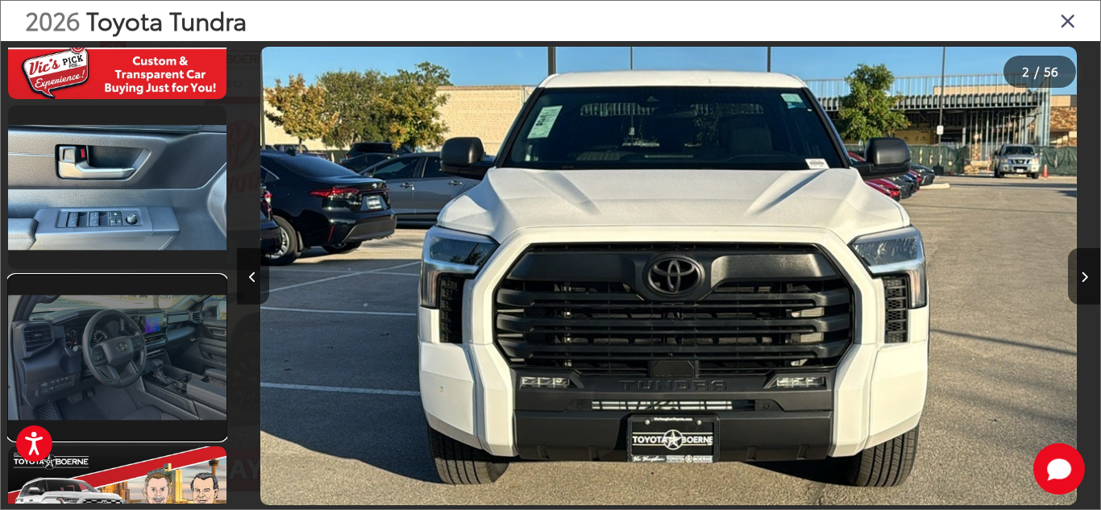
click at [167, 358] on link at bounding box center [117, 358] width 218 height 164
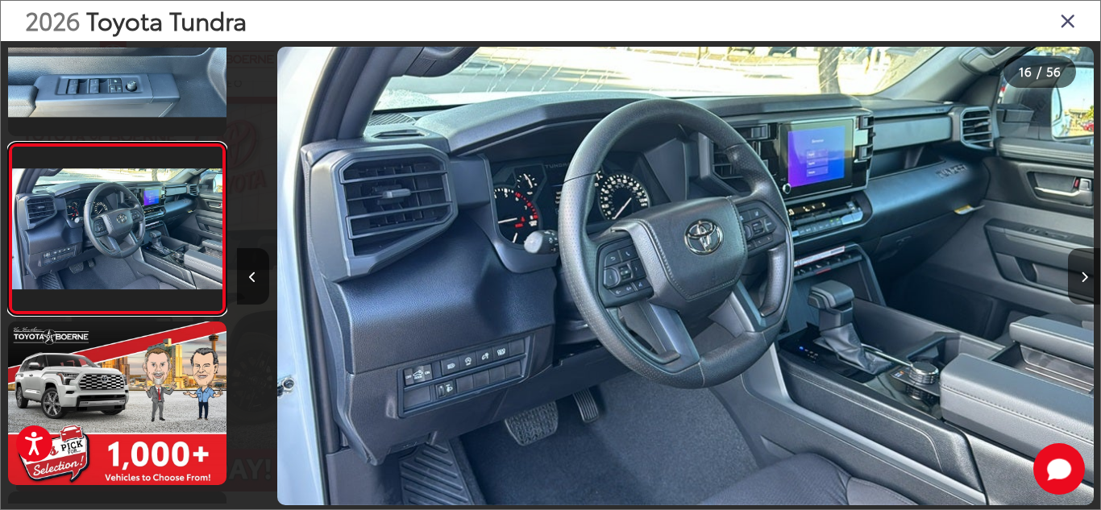
scroll to position [0, 12946]
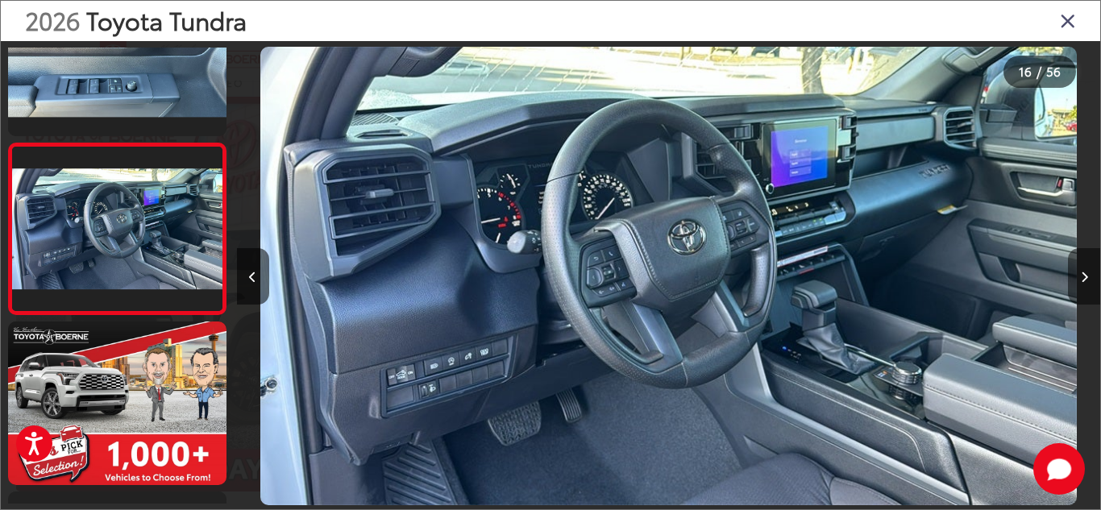
click at [1082, 284] on button "Next image" at bounding box center [1084, 276] width 32 height 56
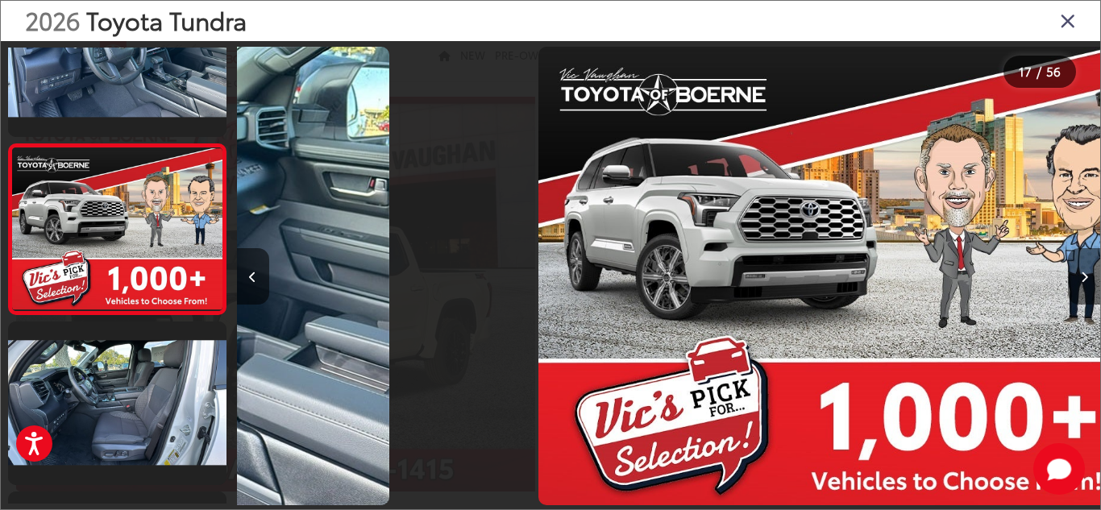
scroll to position [2627, 0]
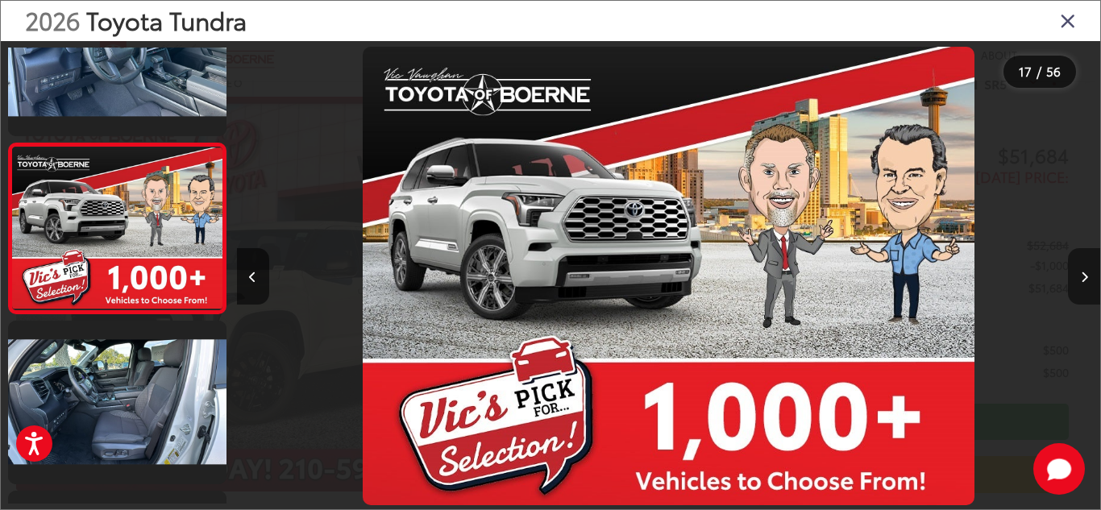
click at [1082, 284] on button "Next image" at bounding box center [1084, 276] width 32 height 56
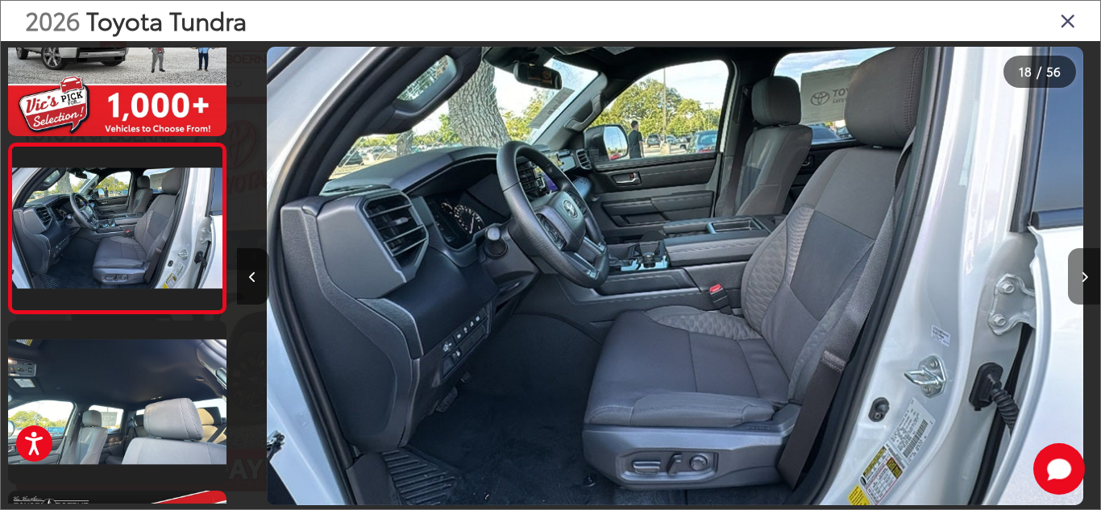
scroll to position [0, 14672]
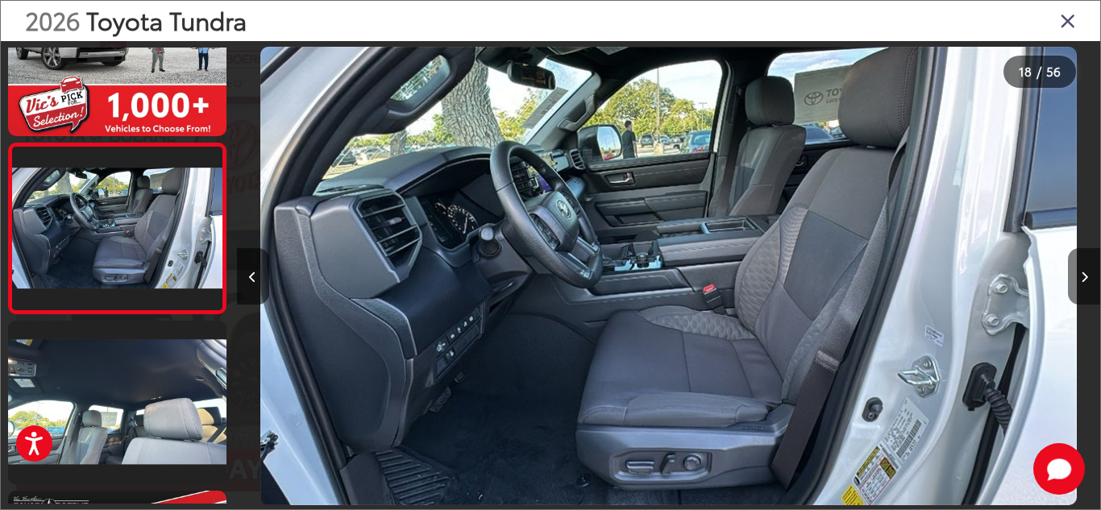
click at [1082, 284] on button "Next image" at bounding box center [1084, 276] width 32 height 56
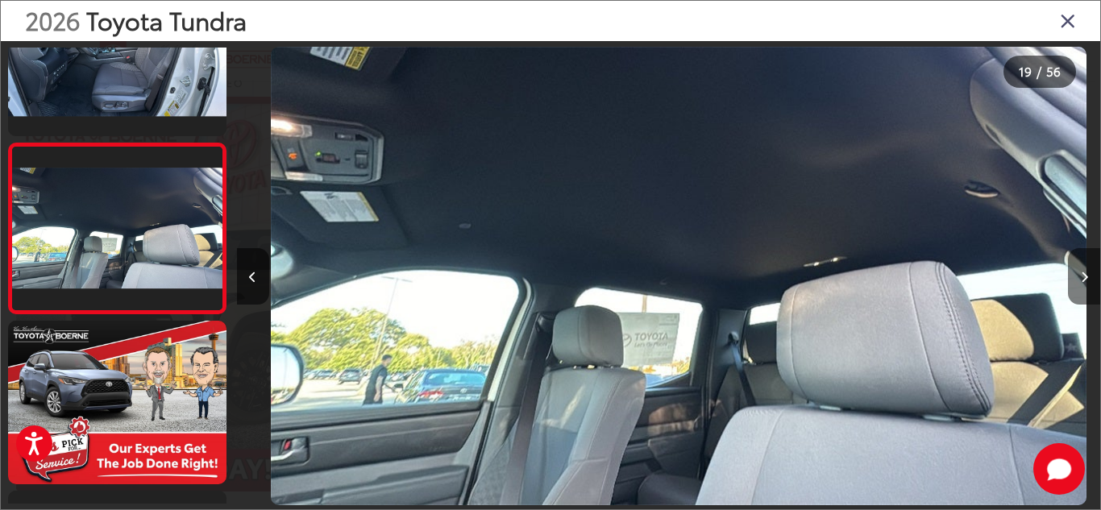
scroll to position [0, 15536]
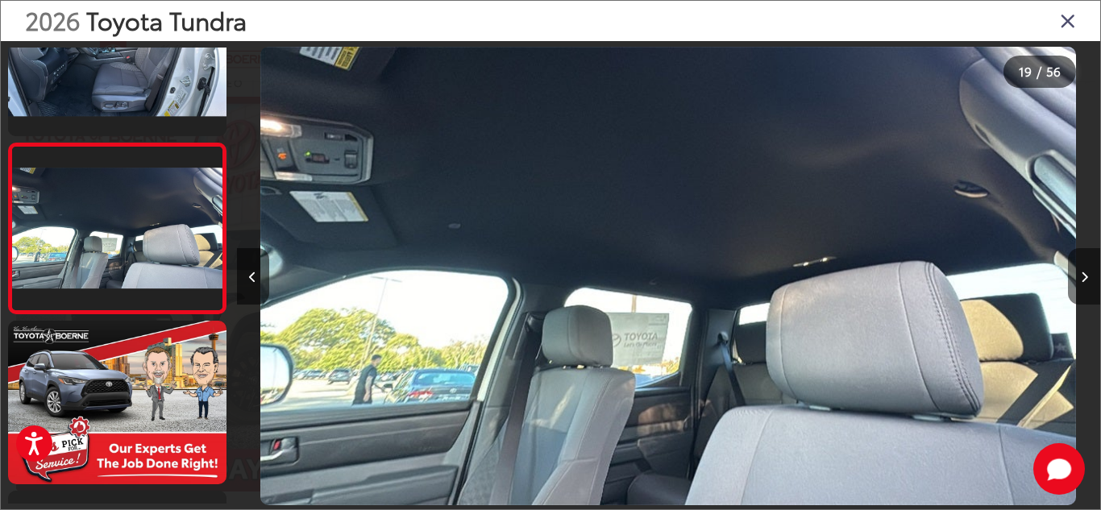
click at [1082, 284] on button "Next image" at bounding box center [1084, 276] width 32 height 56
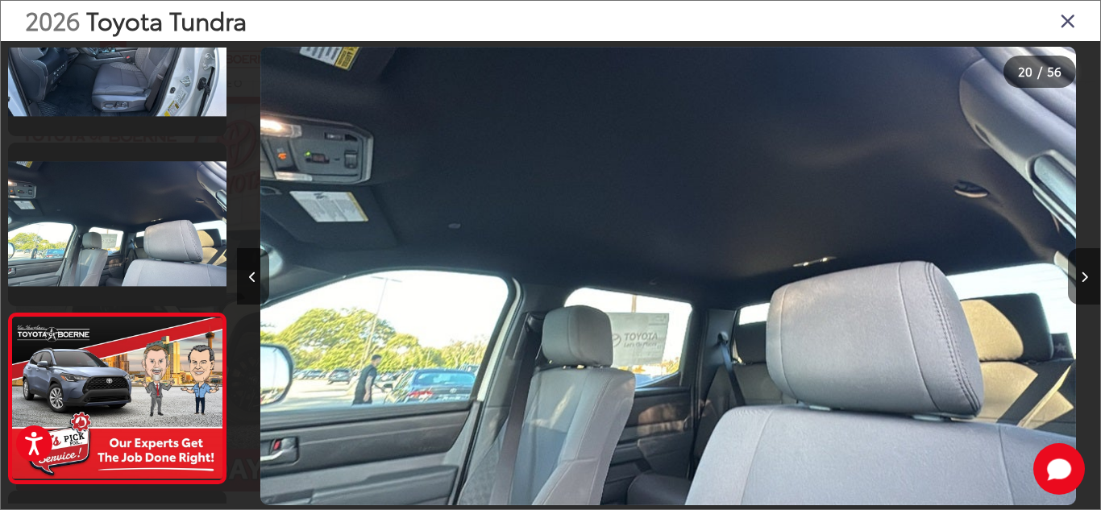
scroll to position [3137, 0]
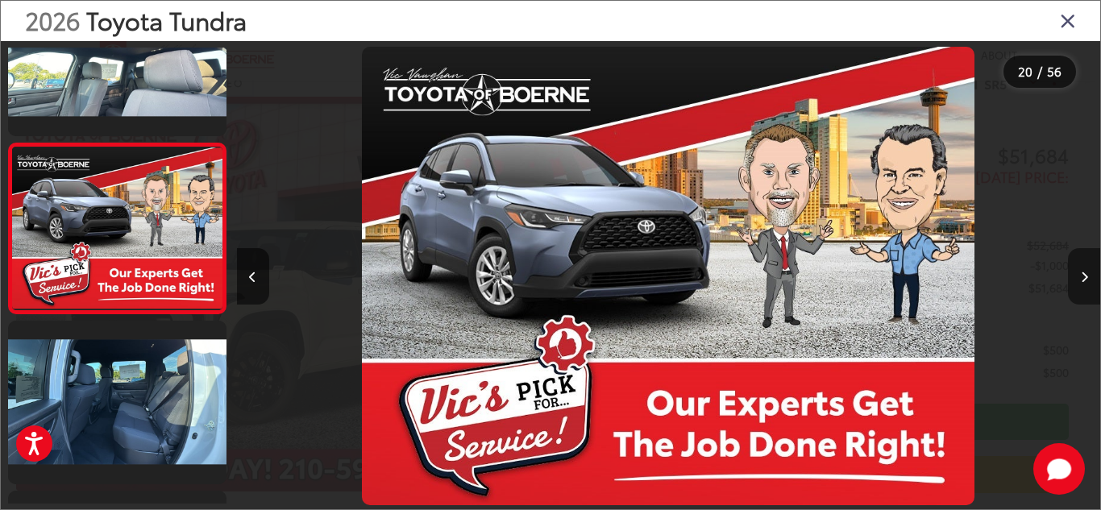
click at [1082, 284] on button "Next image" at bounding box center [1084, 276] width 32 height 56
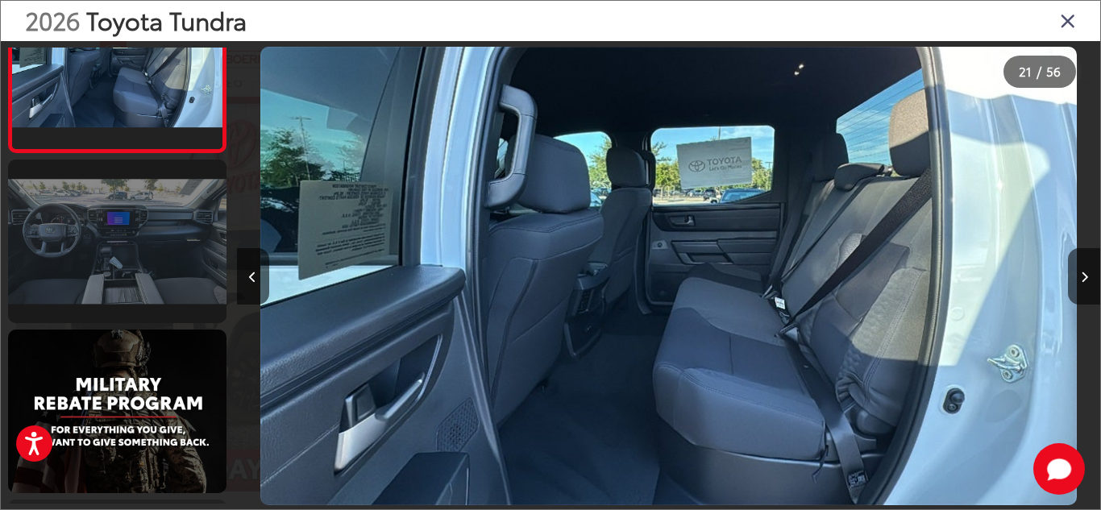
scroll to position [3871, 0]
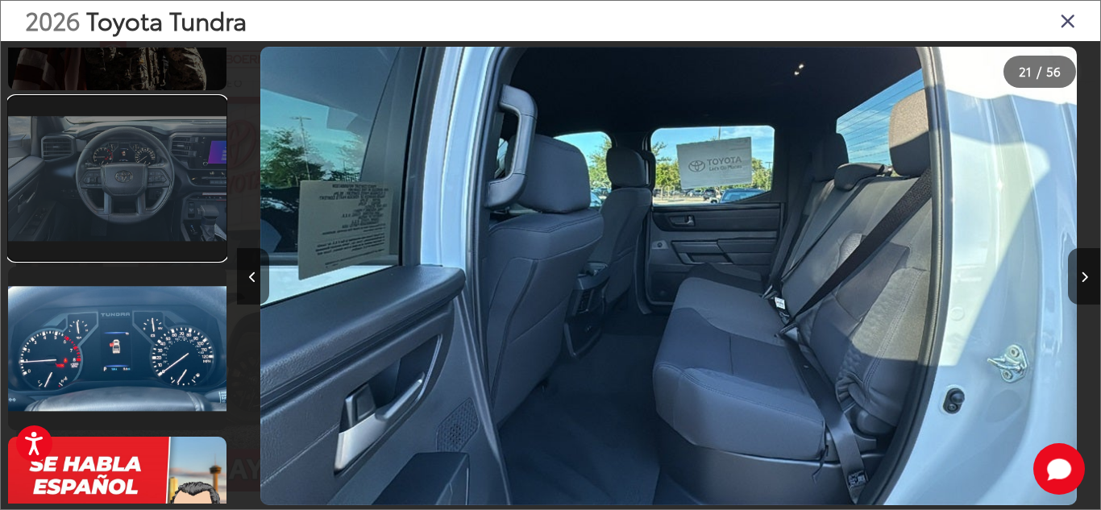
click at [138, 226] on link at bounding box center [117, 179] width 218 height 164
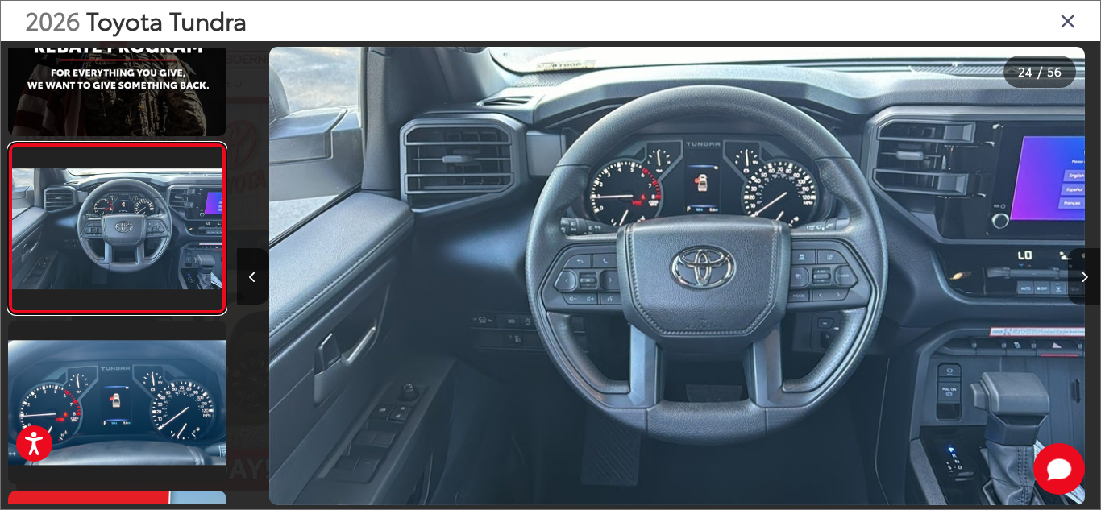
scroll to position [0, 19851]
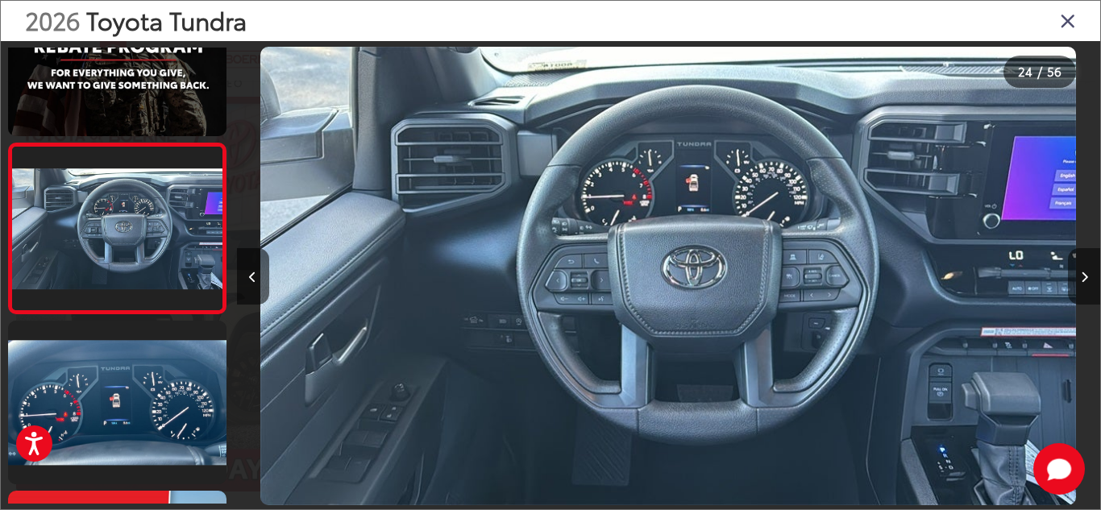
click at [1088, 272] on button "Next image" at bounding box center [1084, 276] width 32 height 56
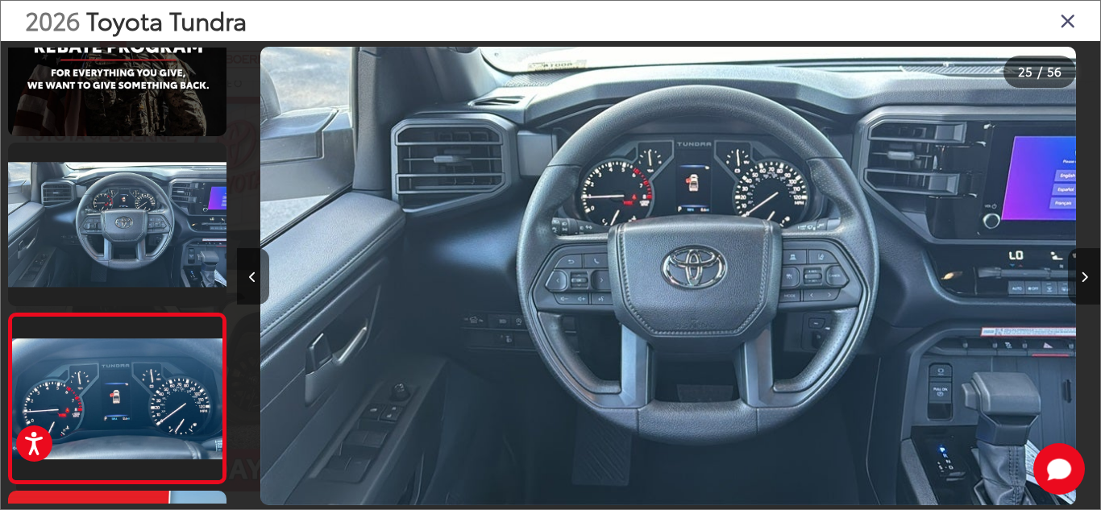
scroll to position [0, 0]
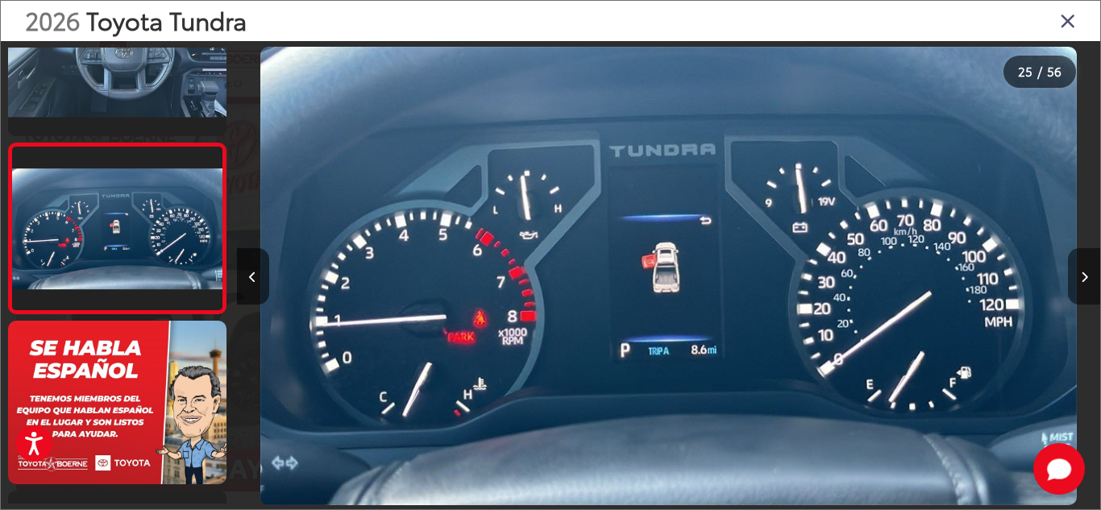
click at [1088, 272] on button "Next image" at bounding box center [1084, 276] width 32 height 56
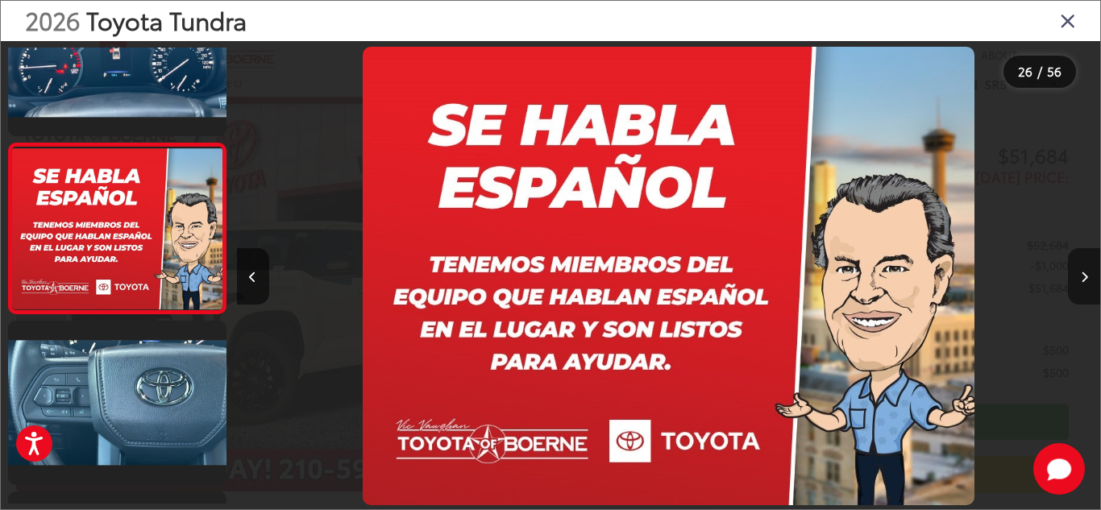
click at [1088, 272] on button "Next image" at bounding box center [1084, 276] width 32 height 56
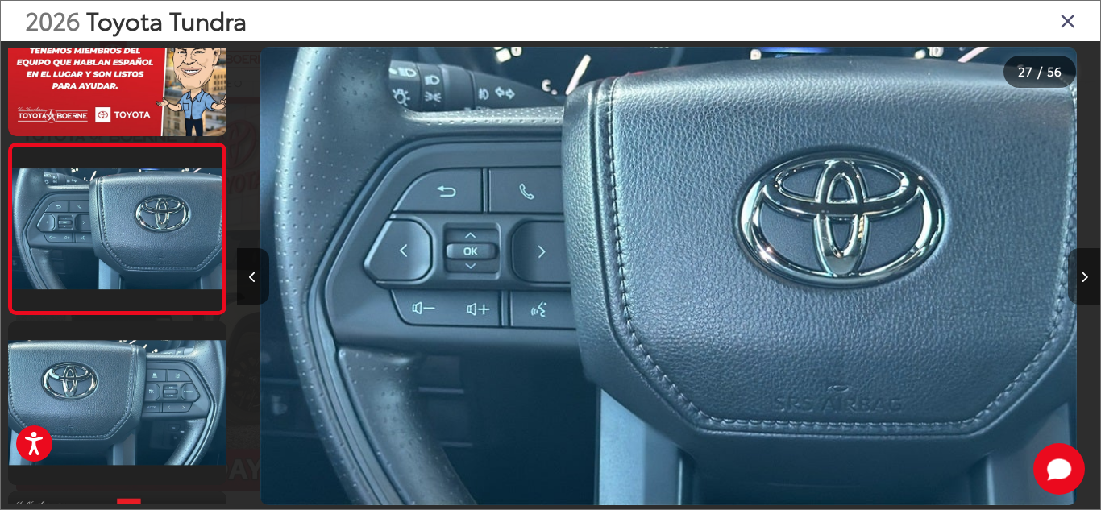
click at [1088, 272] on button "Next image" at bounding box center [1084, 276] width 32 height 56
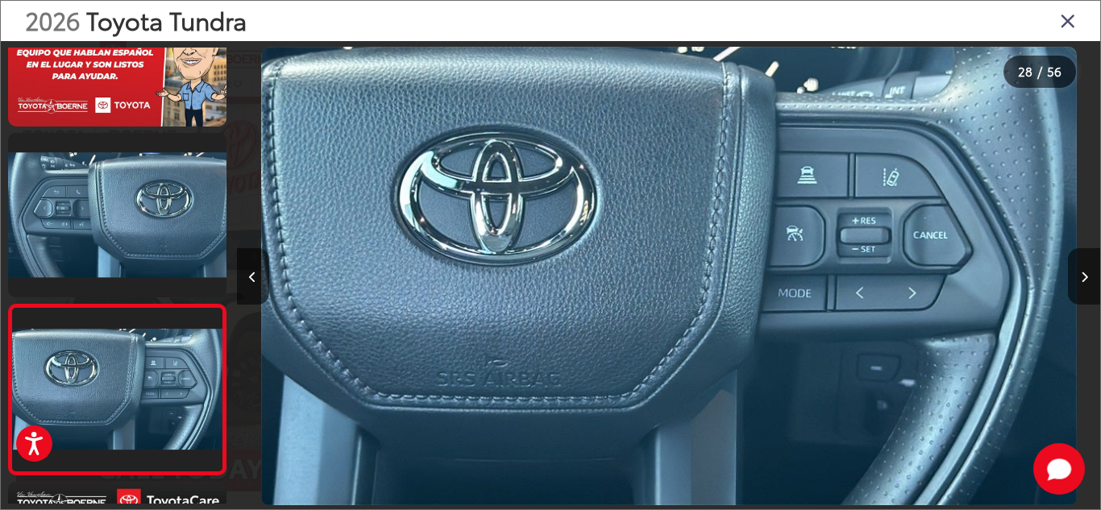
click at [1063, 10] on icon "Close gallery" at bounding box center [1068, 20] width 16 height 21
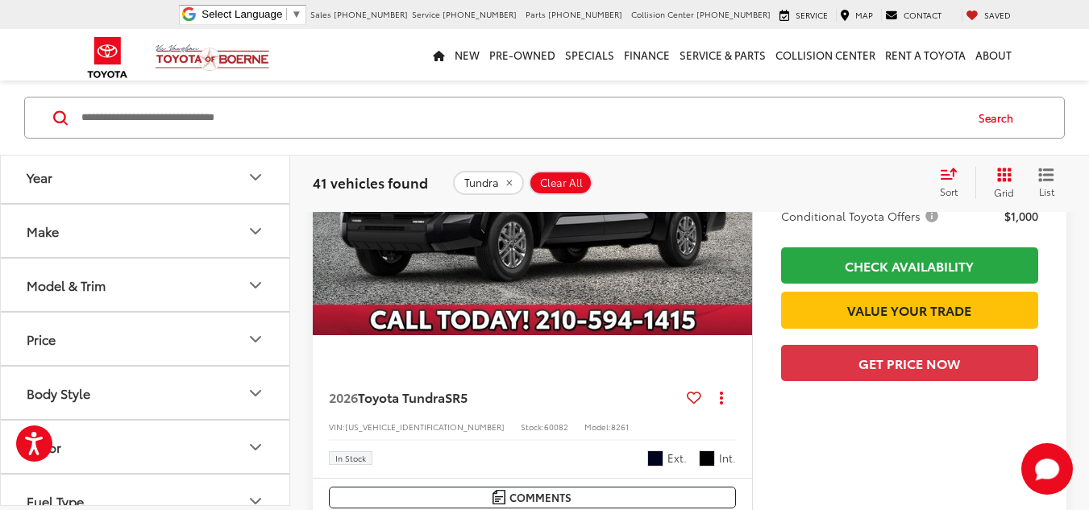
scroll to position [2498, 0]
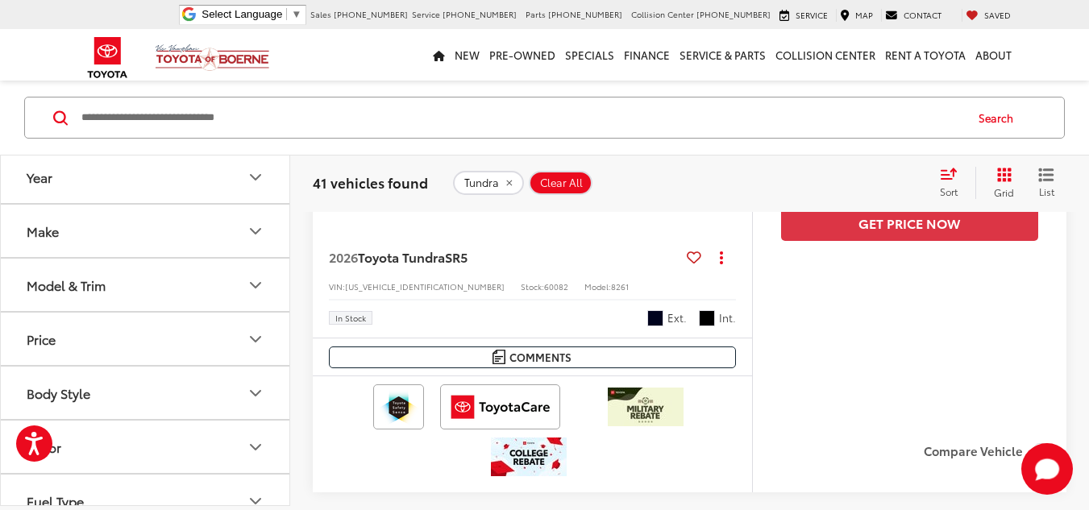
click at [200, 128] on input "Search by Make, Model, or Keyword" at bounding box center [521, 117] width 883 height 39
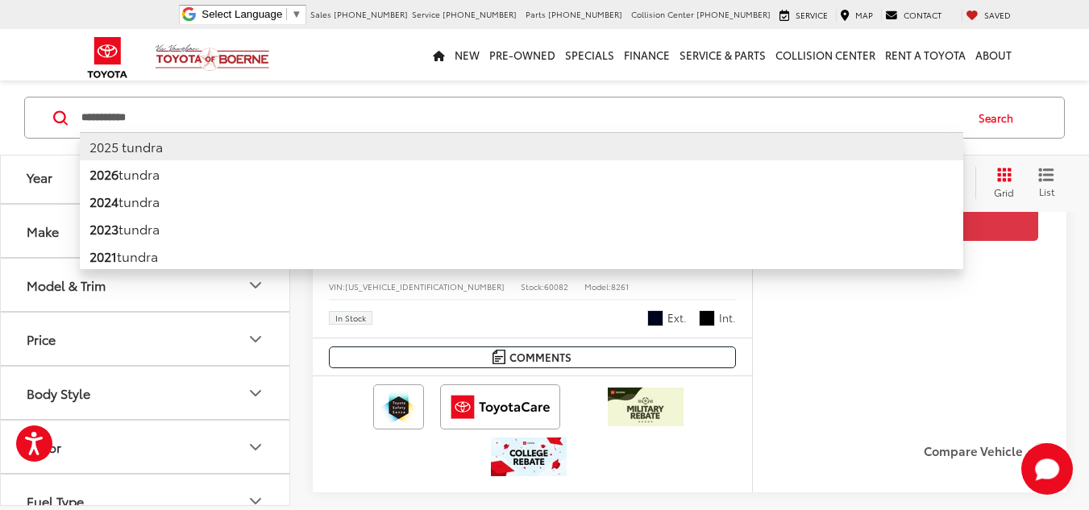
type input "**********"
click at [183, 143] on li "2025 tundra" at bounding box center [521, 146] width 883 height 28
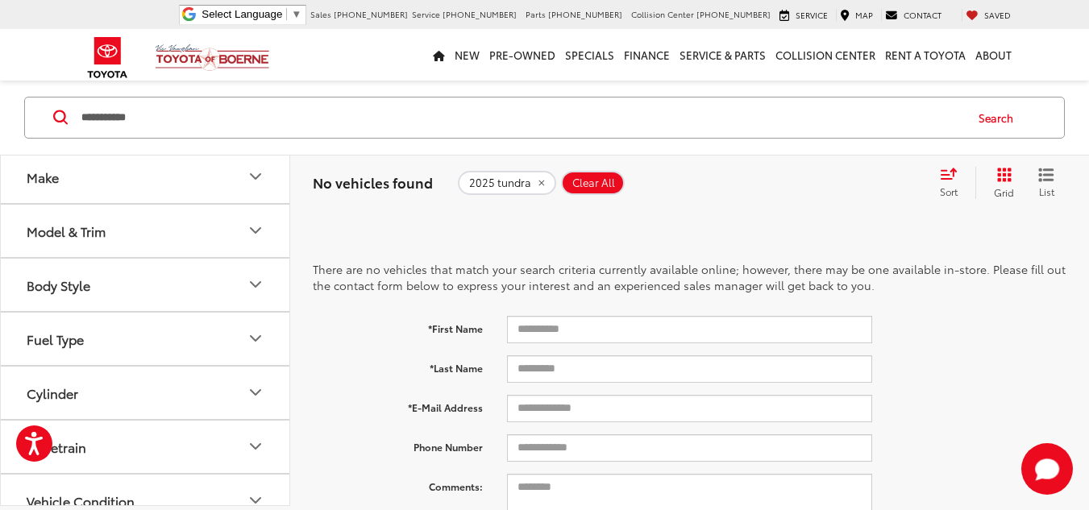
scroll to position [37, 0]
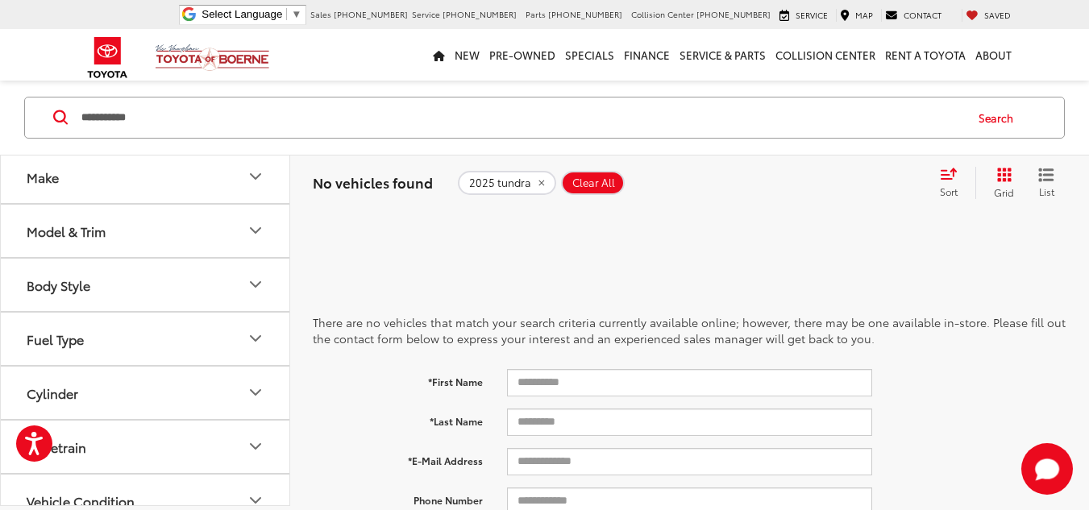
click at [538, 184] on icon "remove 2025%20tundra" at bounding box center [541, 183] width 6 height 6
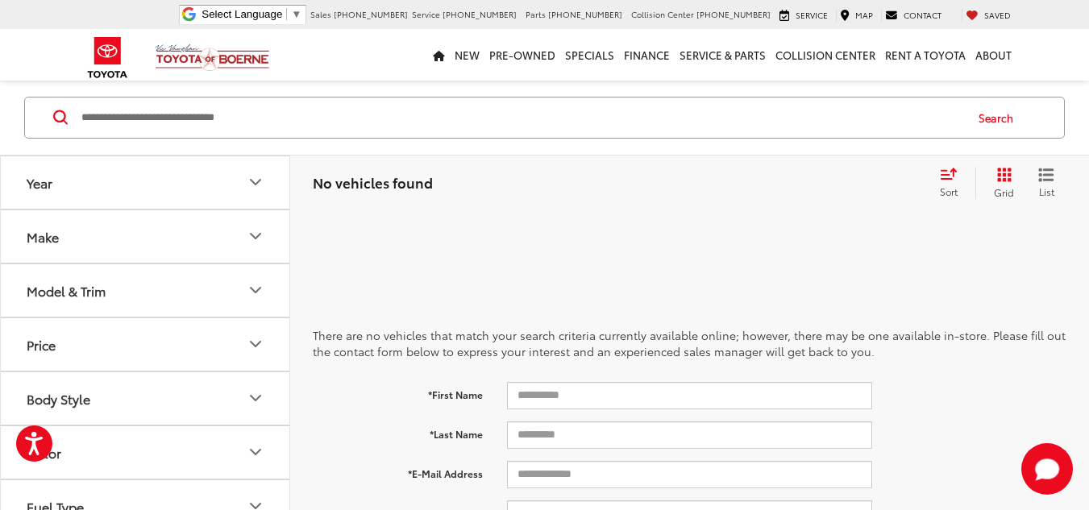
click at [132, 116] on input "Search by Make, Model, or Keyword" at bounding box center [521, 117] width 883 height 39
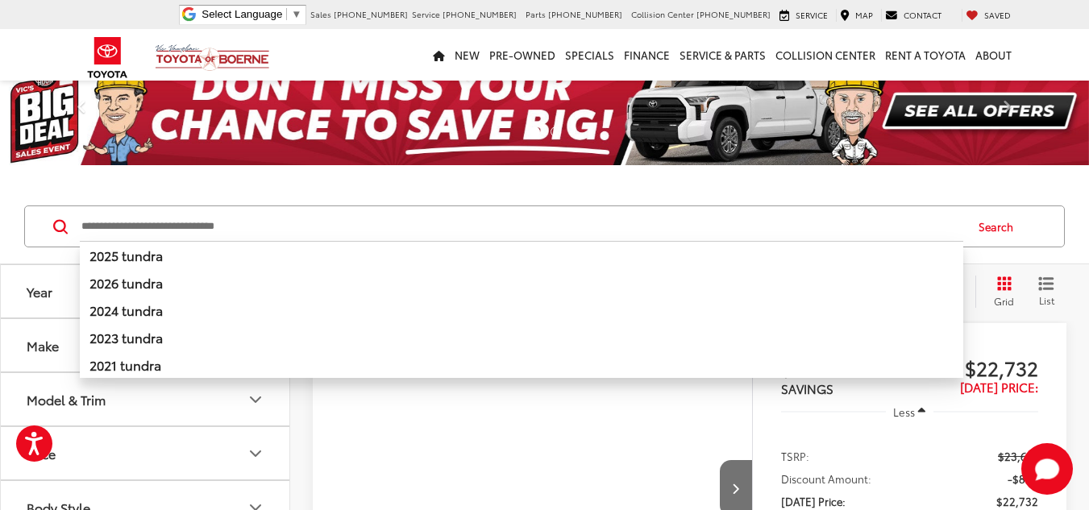
scroll to position [133, 0]
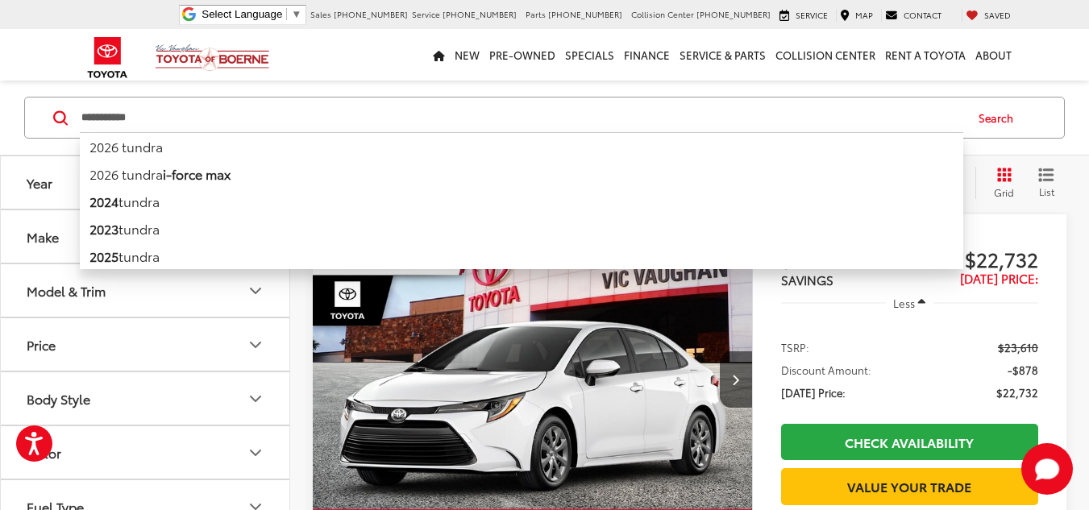
type input "**********"
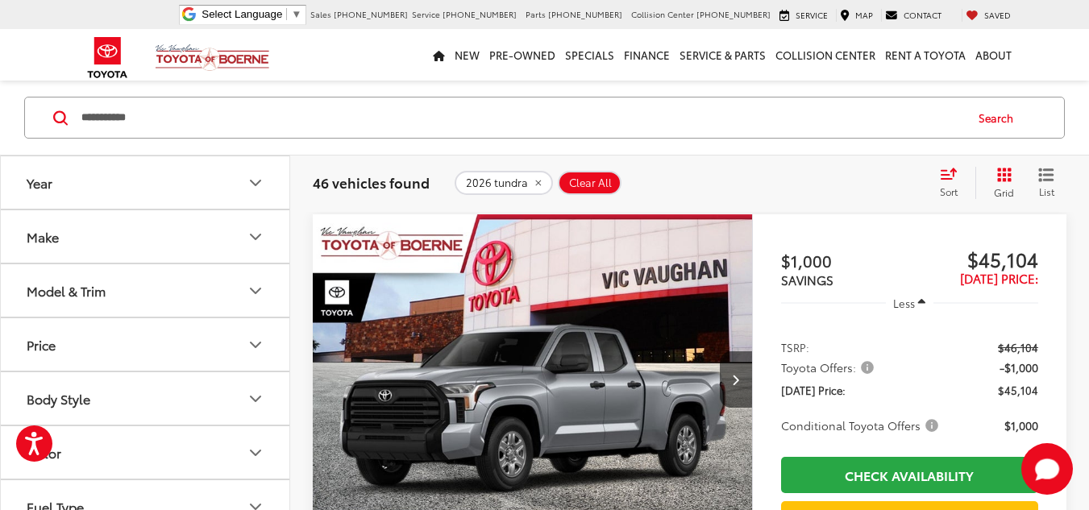
click at [952, 178] on icon "Select sort value" at bounding box center [948, 174] width 18 height 12
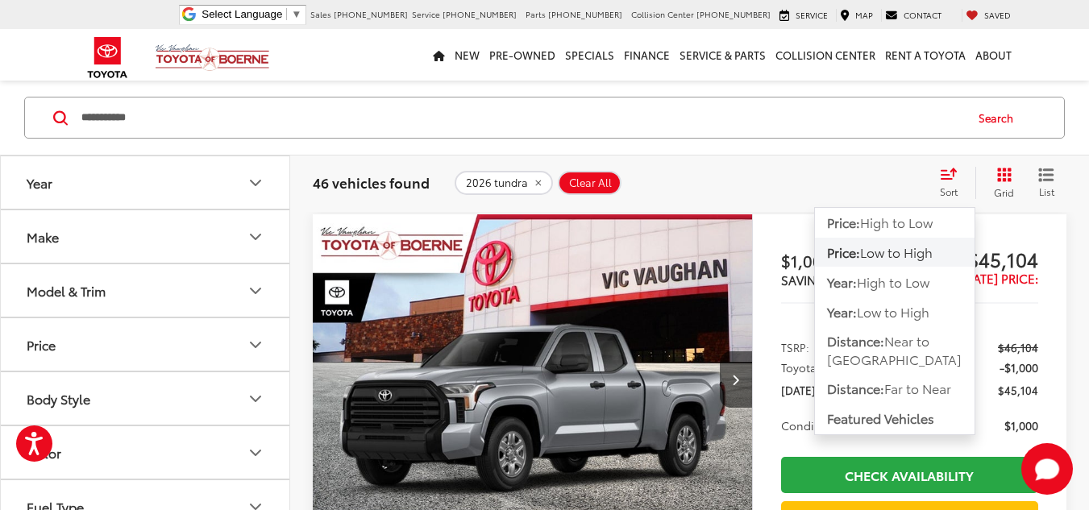
click at [895, 258] on span "Low to High" at bounding box center [896, 252] width 73 height 19
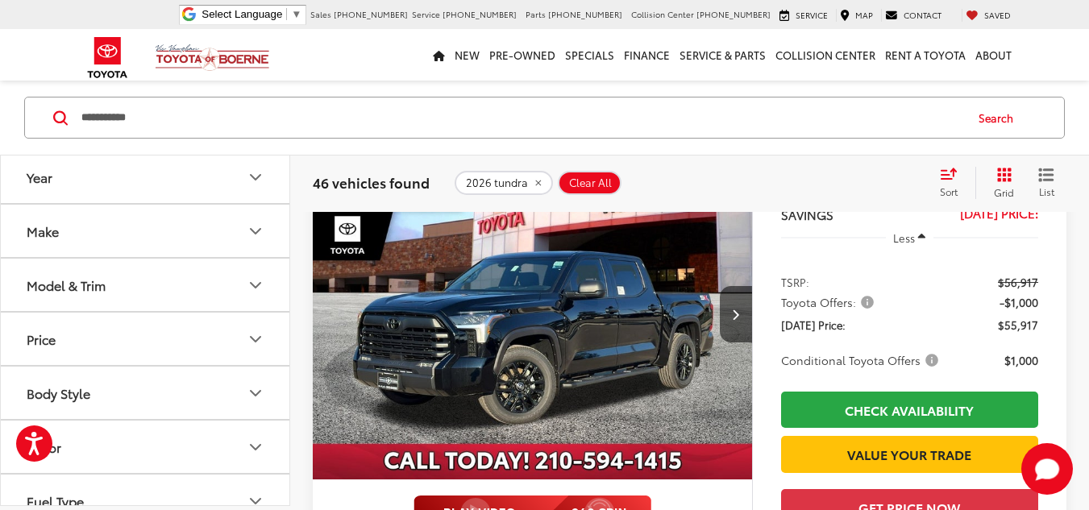
scroll to position [2843, 0]
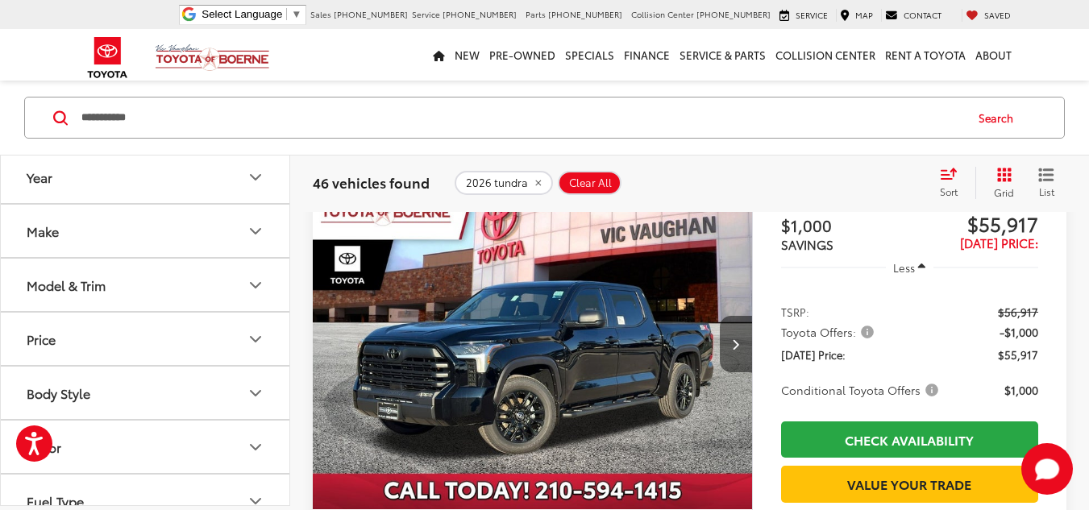
click at [731, 346] on button "Next image" at bounding box center [736, 344] width 32 height 56
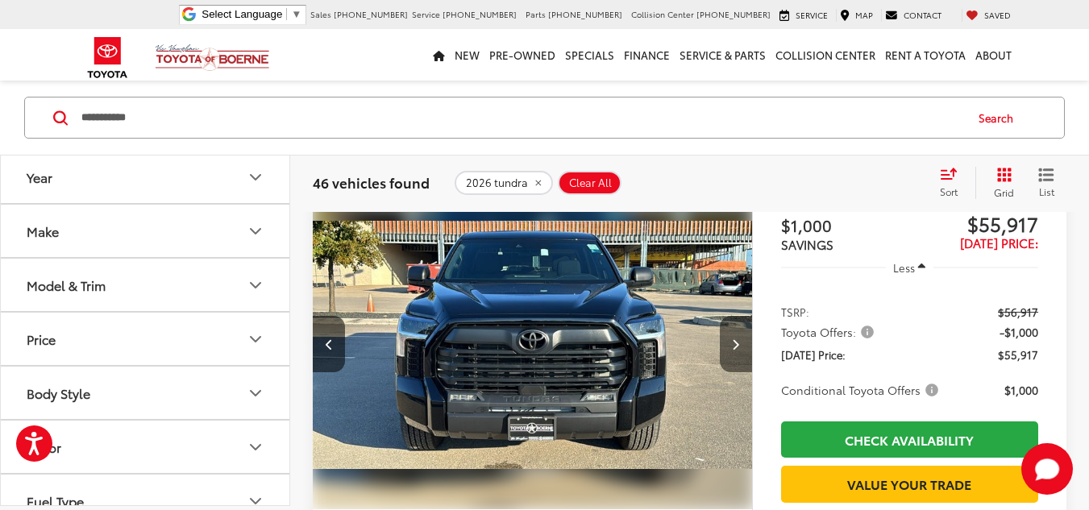
click at [731, 346] on button "Next image" at bounding box center [736, 344] width 32 height 56
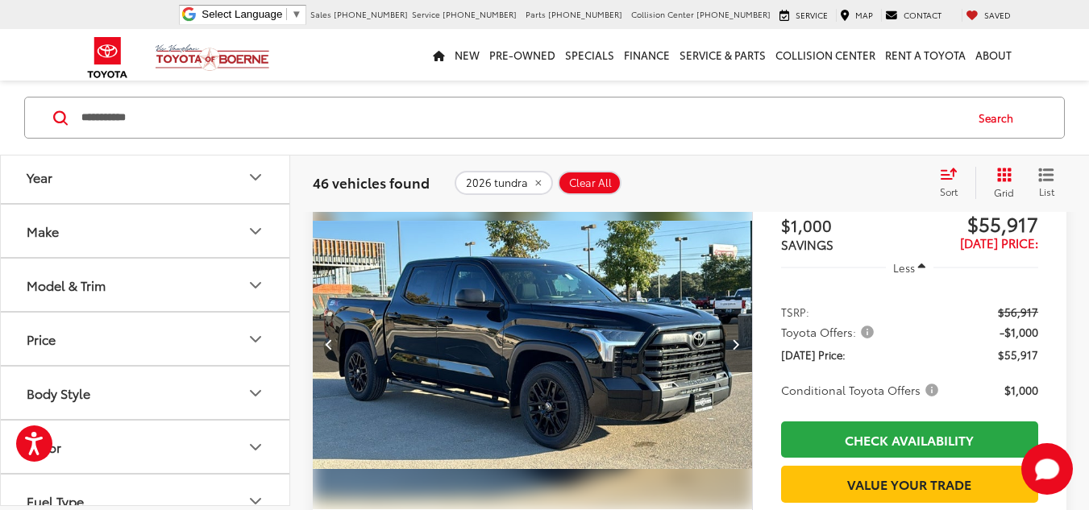
click at [330, 347] on icon "Previous image" at bounding box center [329, 343] width 7 height 11
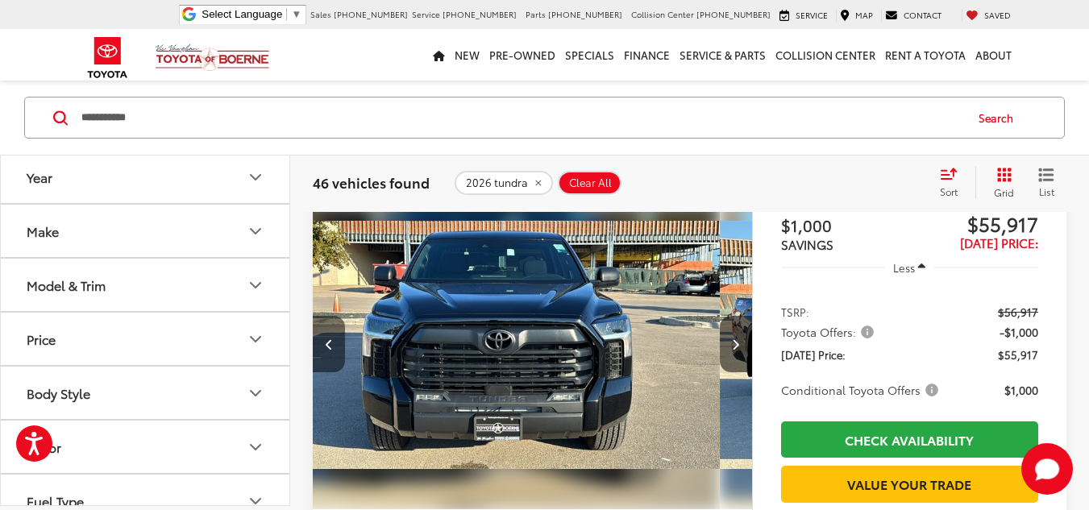
scroll to position [0, 442]
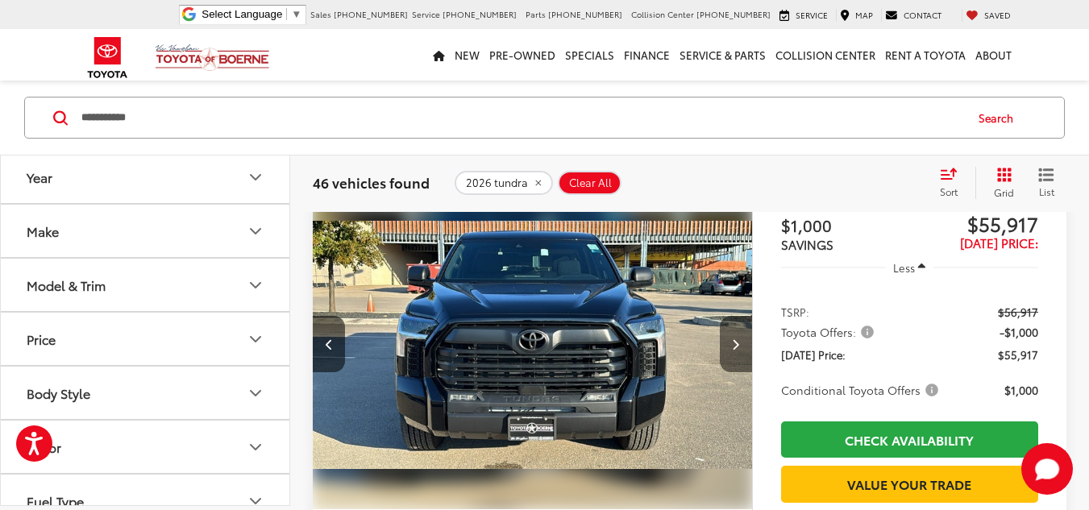
click at [737, 345] on icon "Next image" at bounding box center [735, 343] width 7 height 11
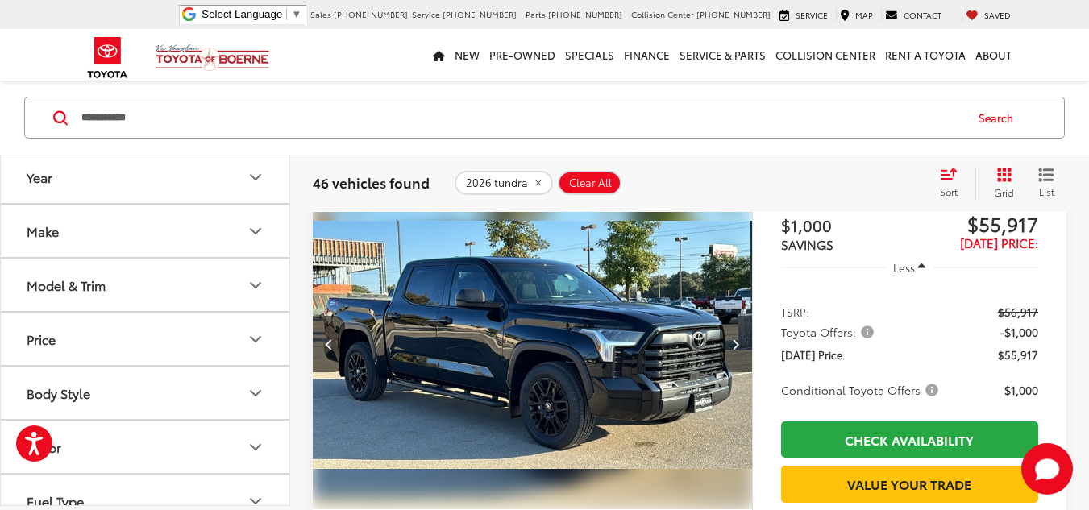
click at [737, 345] on icon "Next image" at bounding box center [735, 343] width 7 height 11
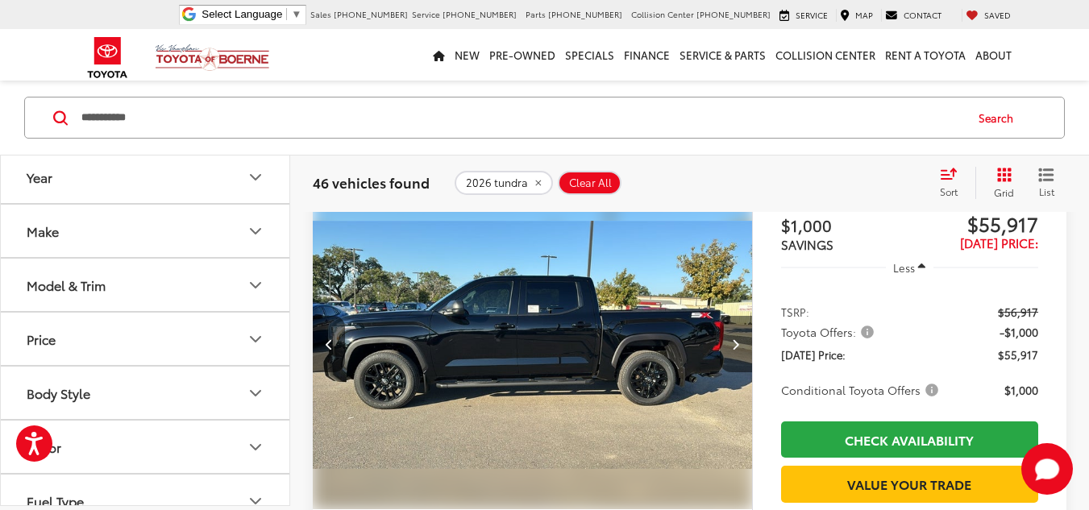
click at [737, 345] on icon "Next image" at bounding box center [735, 343] width 7 height 11
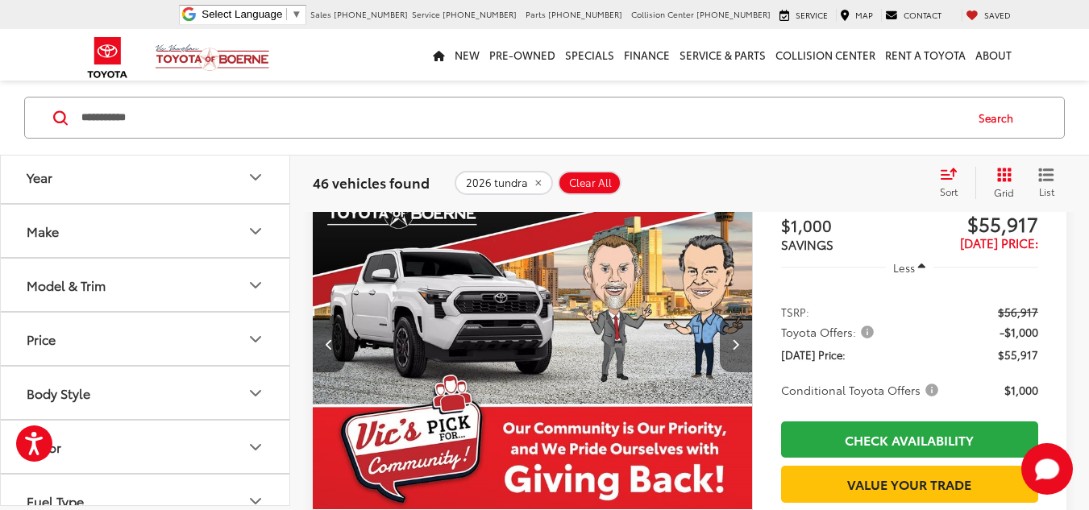
click at [737, 345] on icon "Next image" at bounding box center [735, 343] width 7 height 11
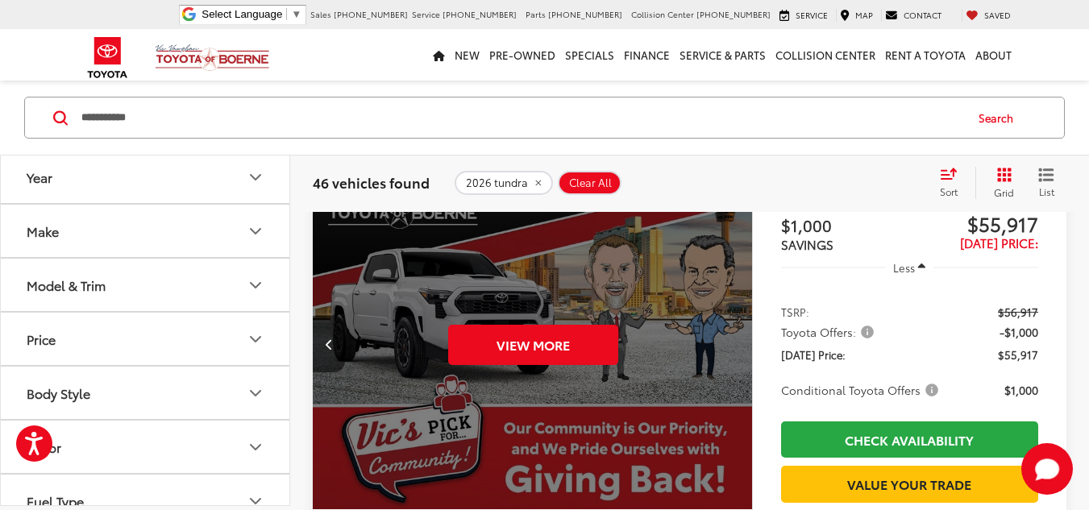
scroll to position [0, 2208]
click at [327, 345] on icon "Previous image" at bounding box center [329, 343] width 7 height 11
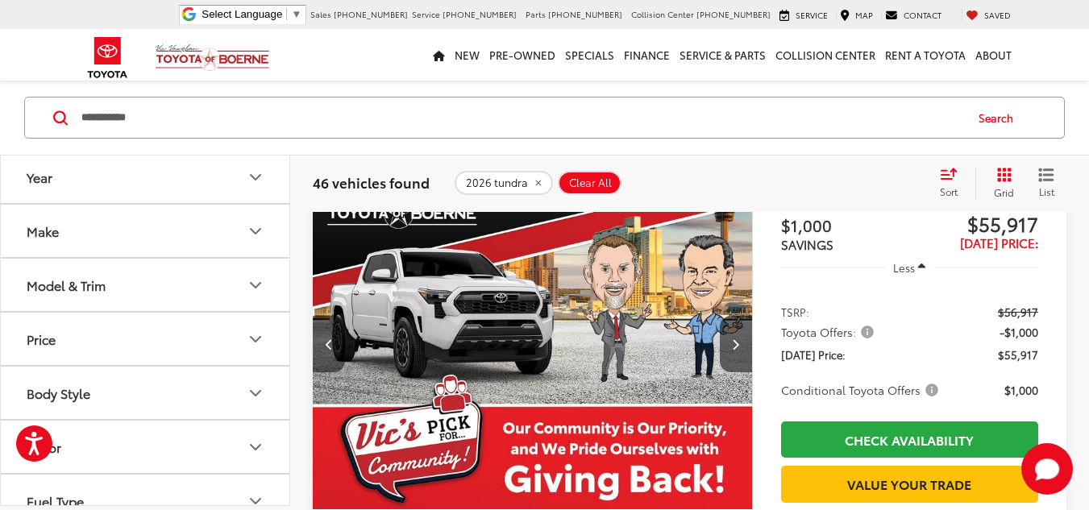
click at [327, 345] on icon "Previous image" at bounding box center [329, 343] width 7 height 11
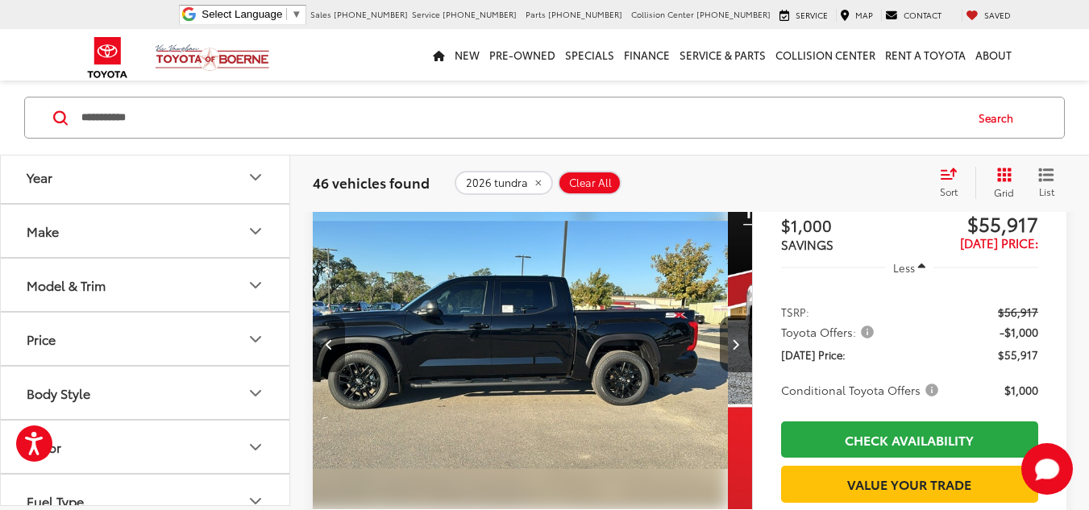
scroll to position [0, 1325]
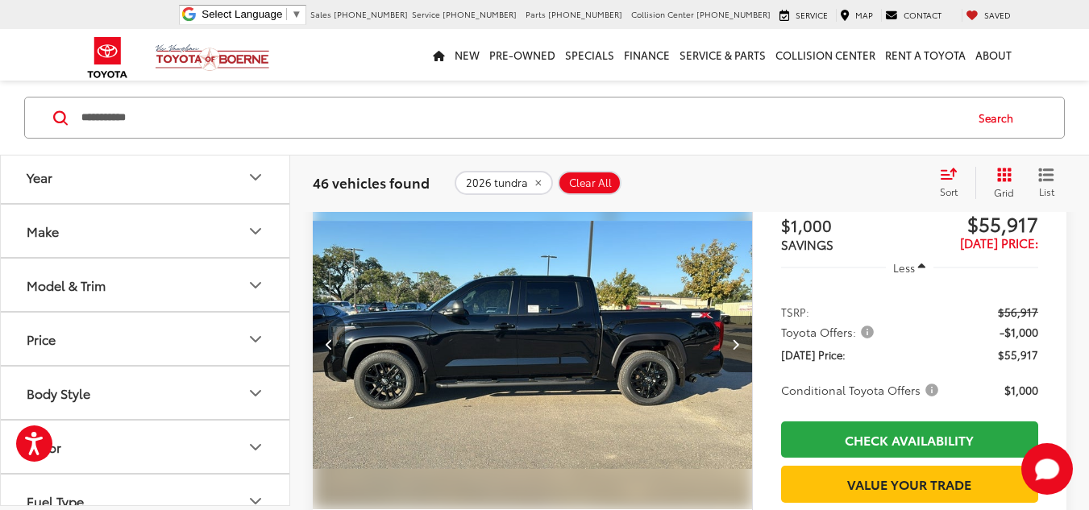
click at [326, 343] on icon "Previous image" at bounding box center [329, 343] width 7 height 11
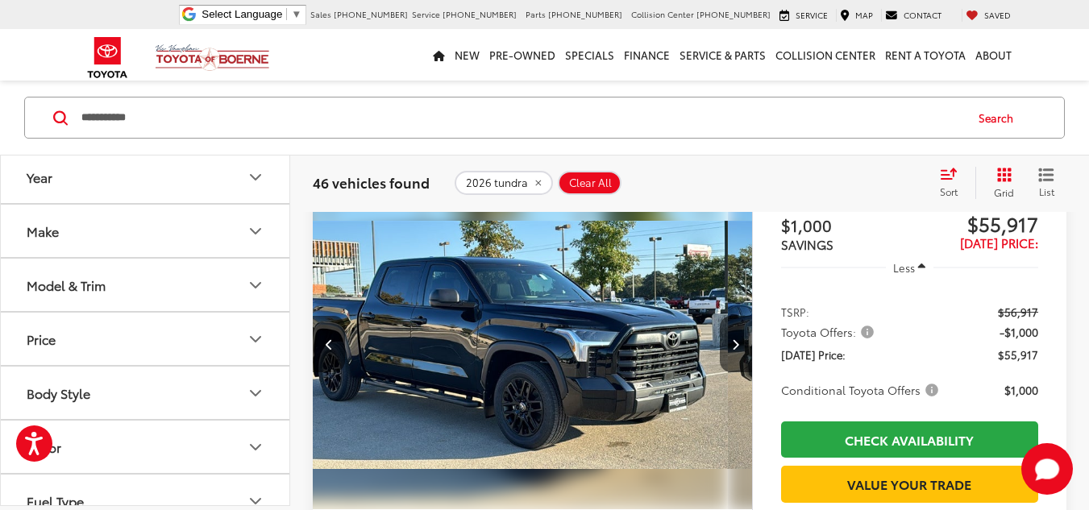
scroll to position [0, 883]
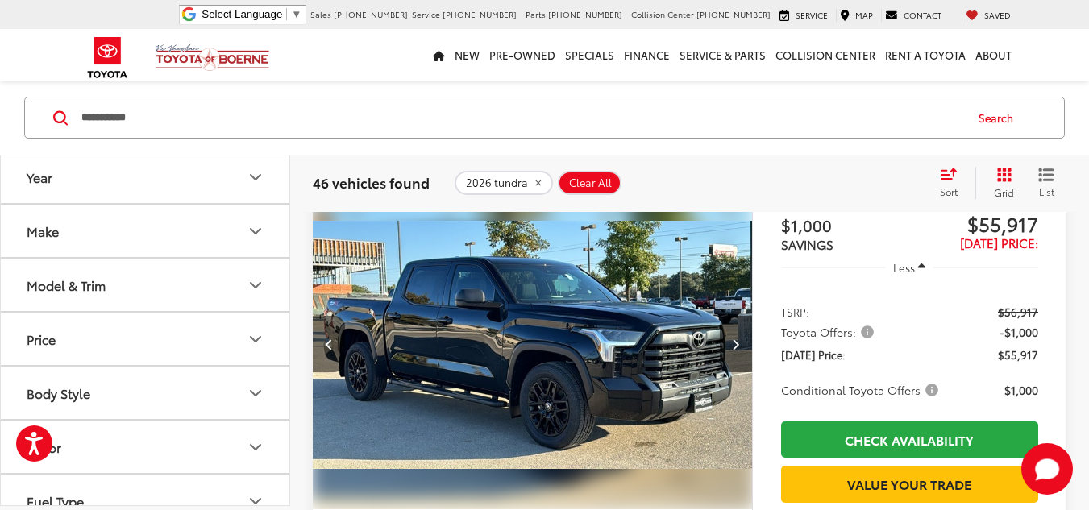
click at [326, 343] on icon "Previous image" at bounding box center [329, 343] width 7 height 11
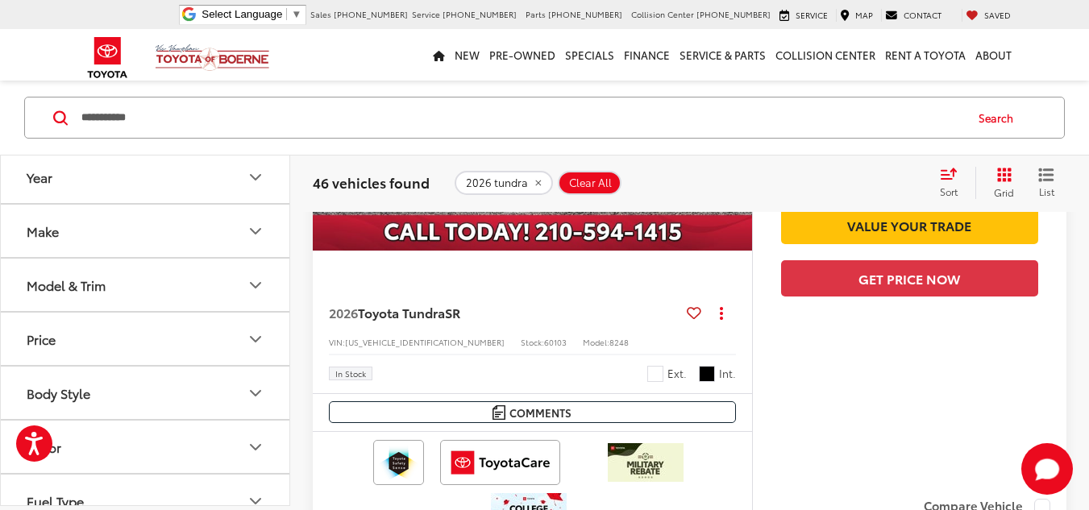
scroll to position [1151, 0]
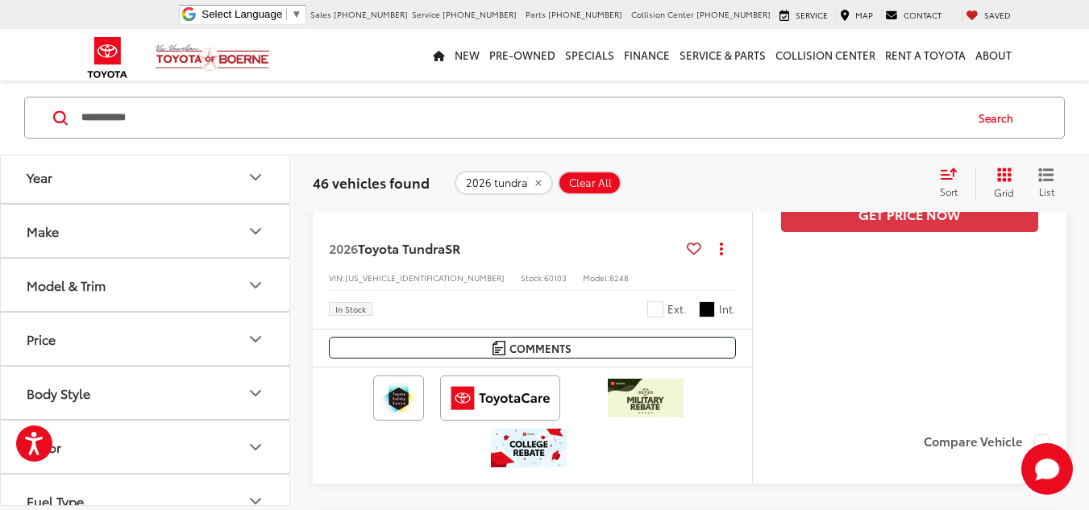
click at [813, 396] on div "$1,000 SAVINGS $47,758 Today's Price: Less TSRP: $48,758 Toyota Offers: -$1,000…" at bounding box center [909, 139] width 314 height 566
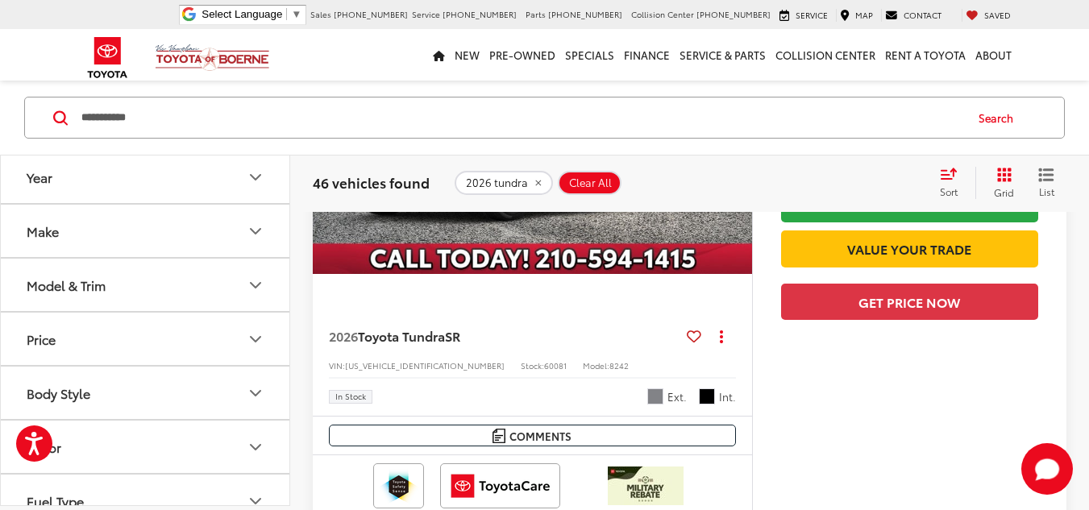
scroll to position [403, 0]
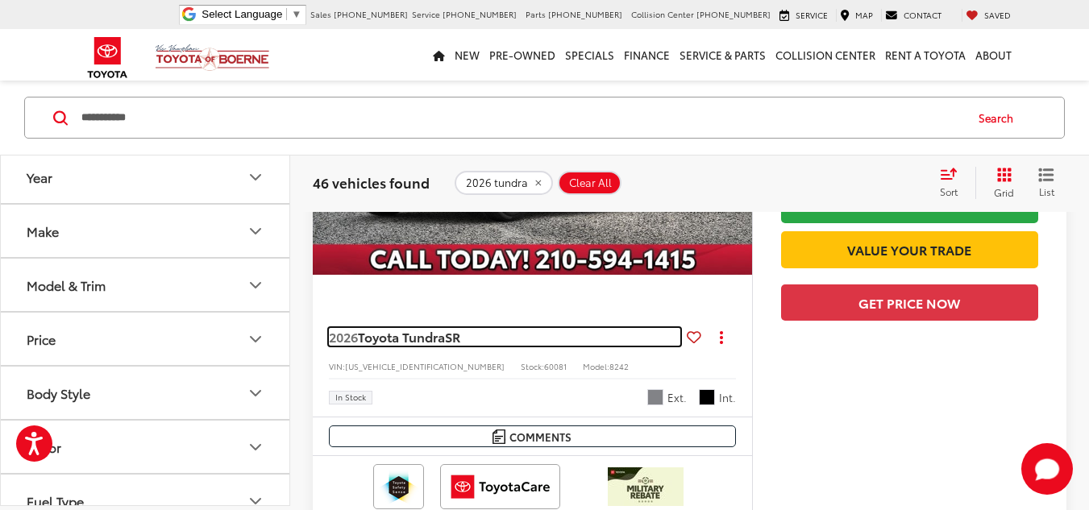
click at [435, 337] on span "Toyota Tundra" at bounding box center [401, 336] width 87 height 19
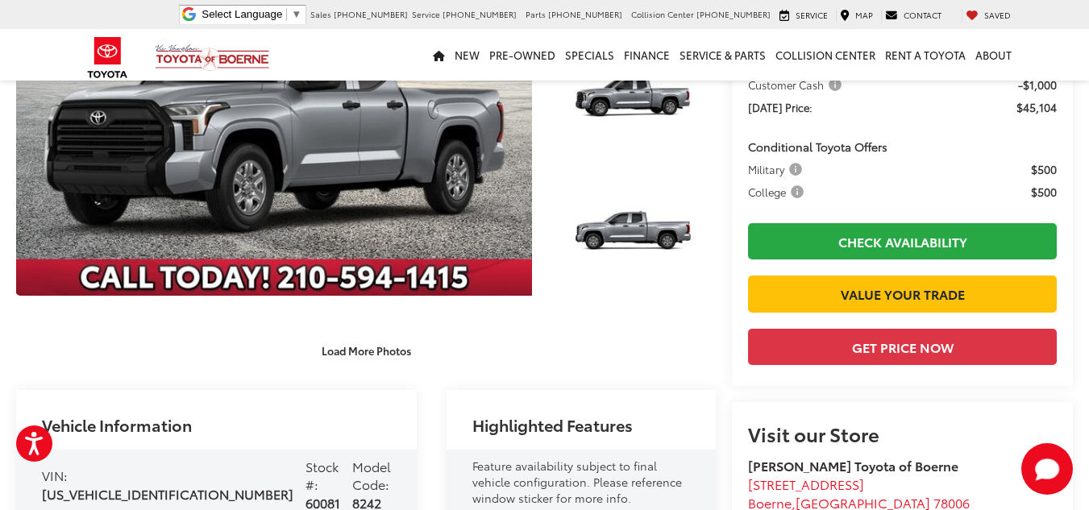
scroll to position [645, 0]
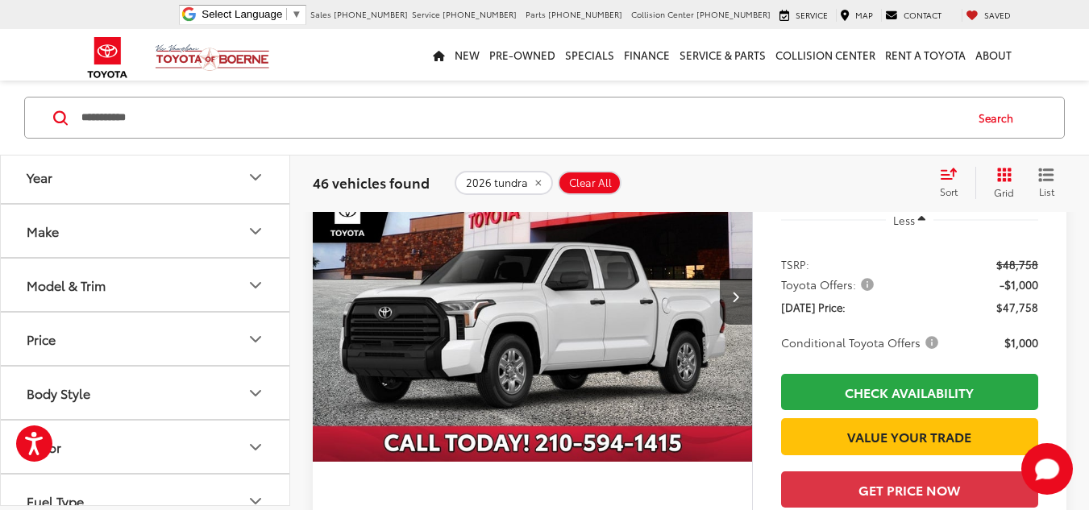
scroll to position [944, 0]
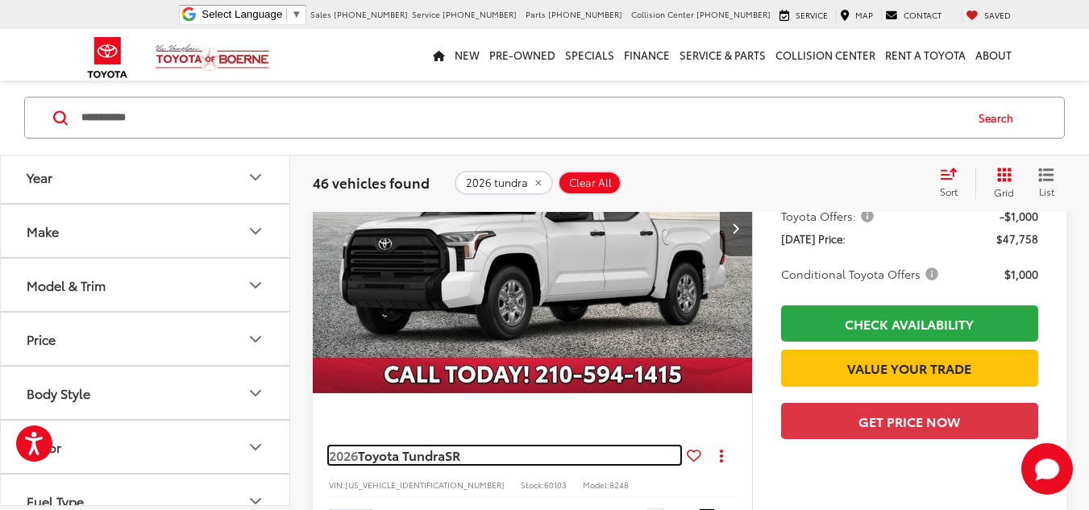
click at [445, 457] on span "Toyota Tundra" at bounding box center [401, 455] width 87 height 19
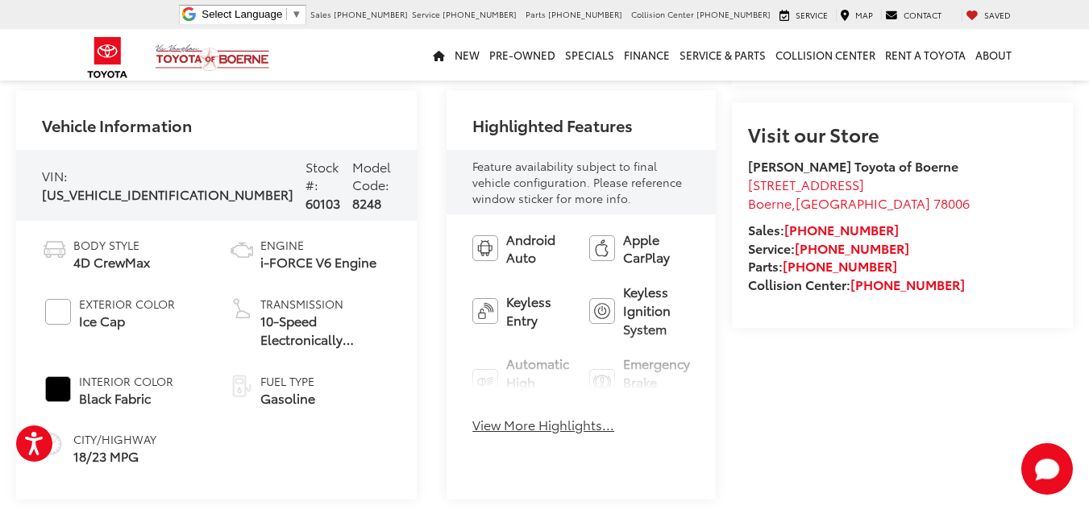
scroll to position [645, 0]
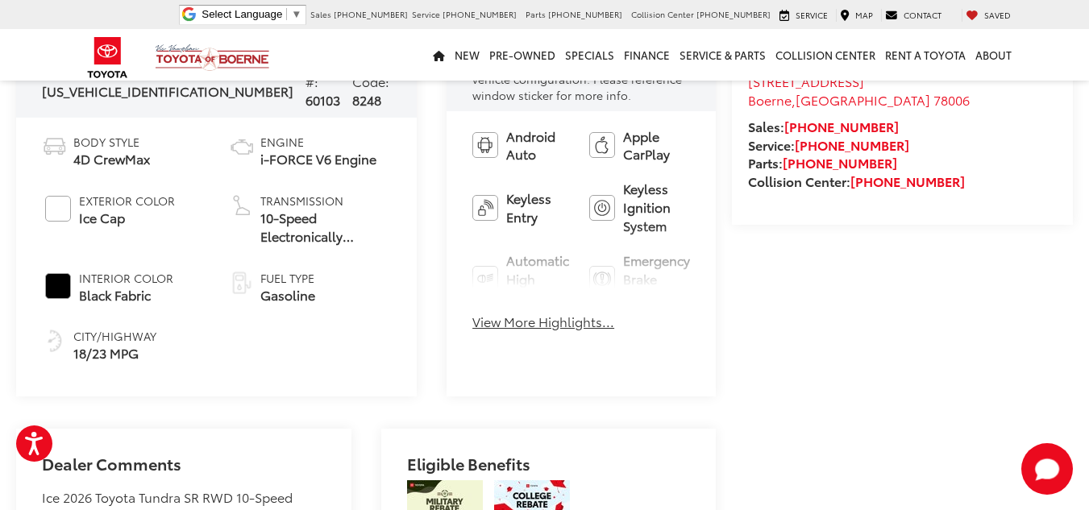
click at [486, 327] on button "View More Highlights..." at bounding box center [543, 322] width 142 height 19
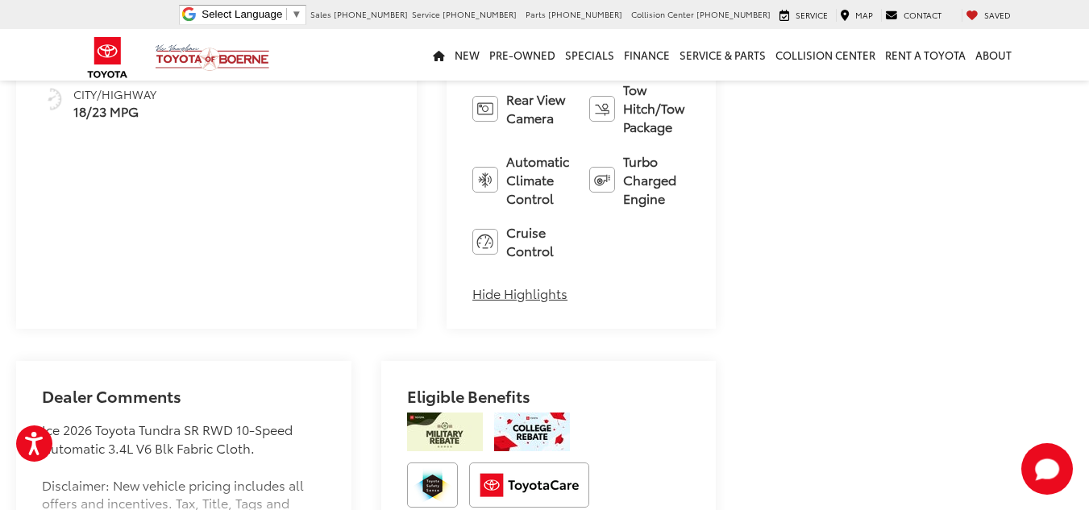
scroll to position [1047, 0]
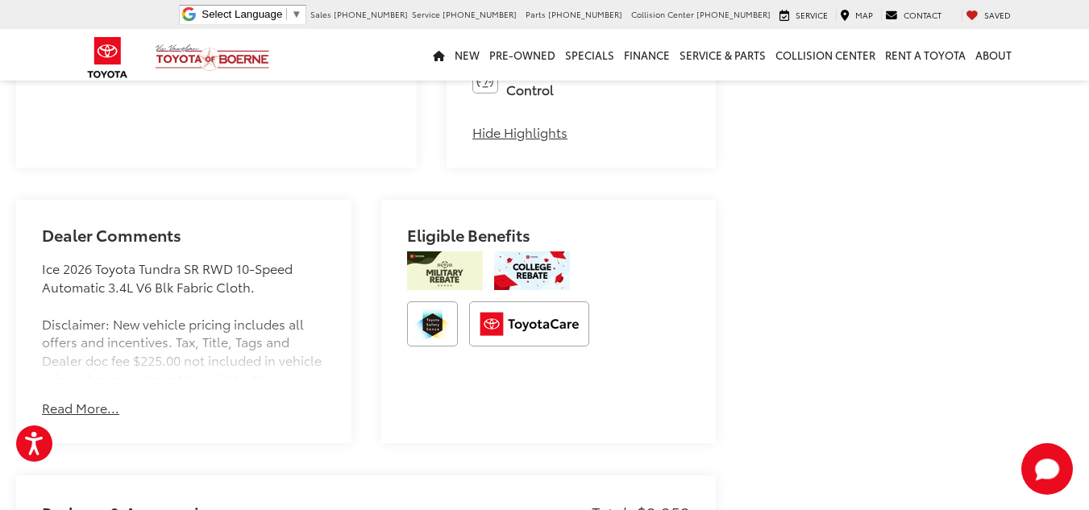
click at [89, 399] on button "Read More..." at bounding box center [80, 408] width 77 height 19
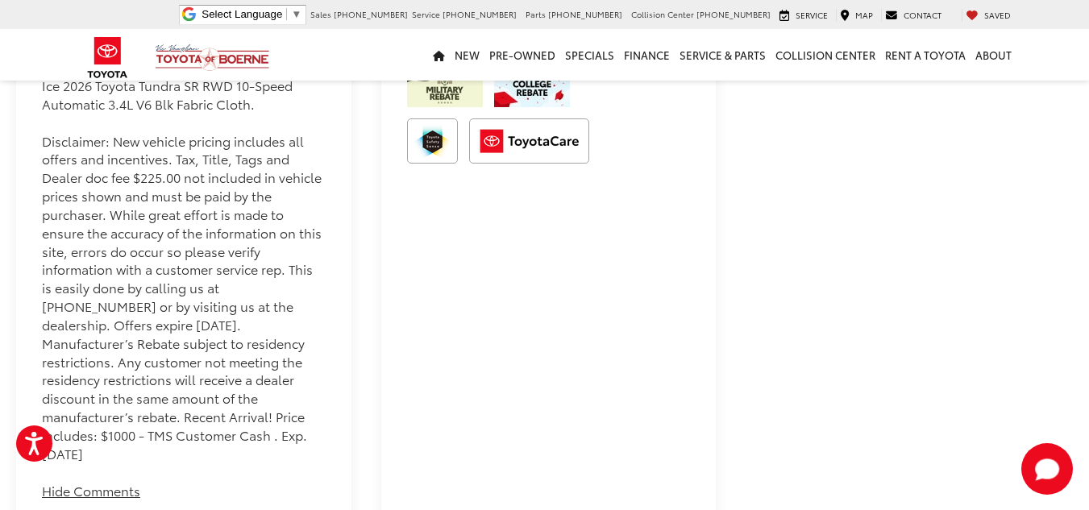
scroll to position [1531, 0]
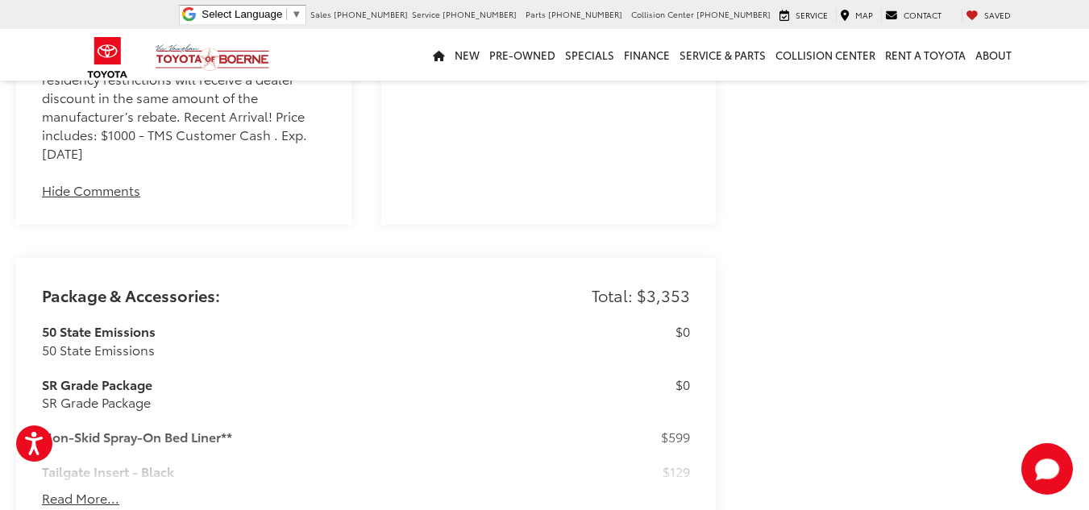
click at [88, 489] on button "Read More..." at bounding box center [80, 498] width 77 height 19
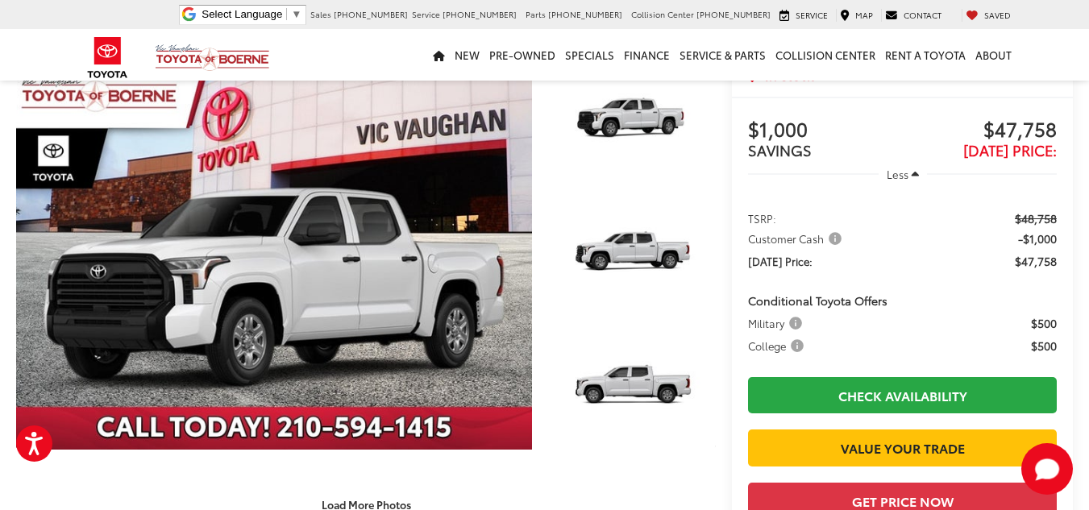
scroll to position [0, 0]
